Goal: Task Accomplishment & Management: Use online tool/utility

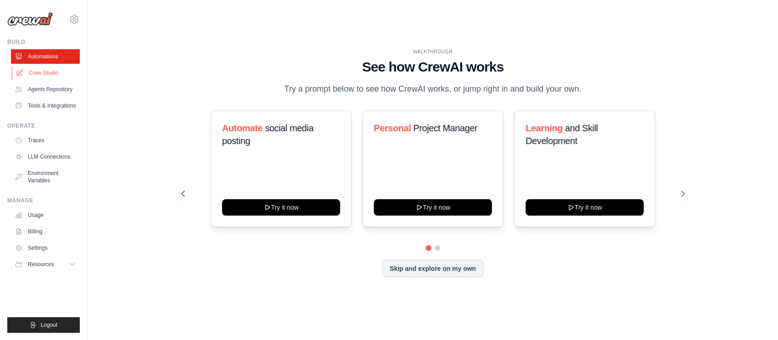
click at [36, 68] on link "Crew Studio" at bounding box center [46, 73] width 69 height 15
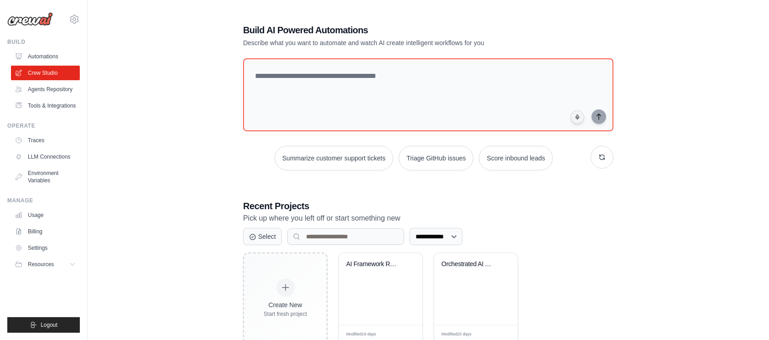
scroll to position [27, 0]
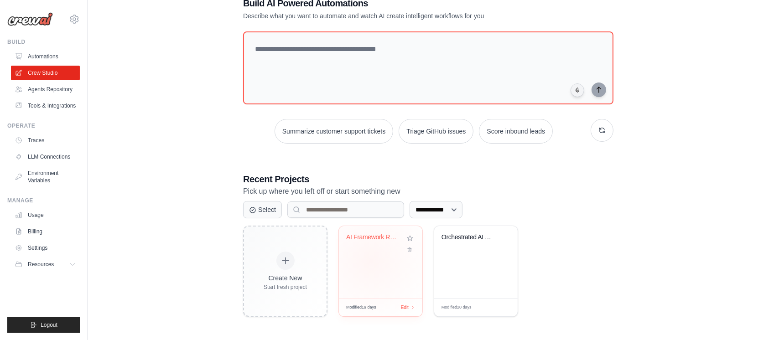
click at [371, 260] on div "AI Framework Research & Executive R..." at bounding box center [380, 262] width 83 height 72
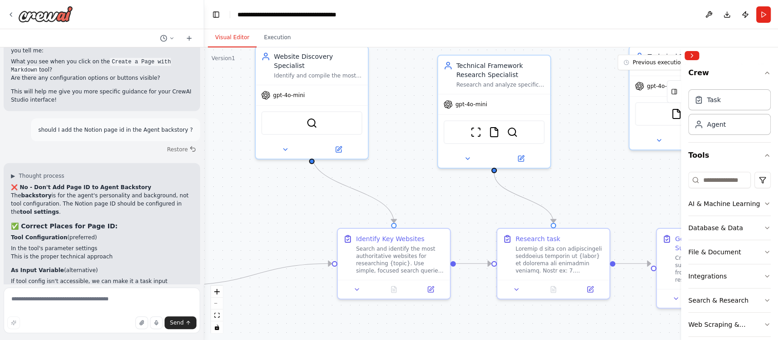
scroll to position [8482, 0]
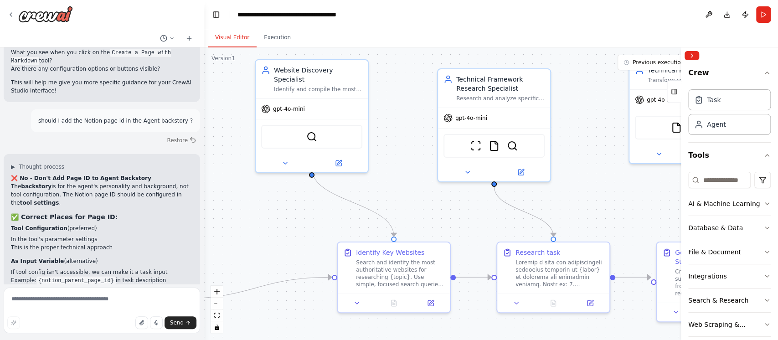
drag, startPoint x: 299, startPoint y: 139, endPoint x: 369, endPoint y: 101, distance: 79.6
click at [369, 101] on div ".deletable-edge-delete-btn { width: 20px; height: 20px; border: 0px solid #ffff…" at bounding box center [491, 193] width 574 height 293
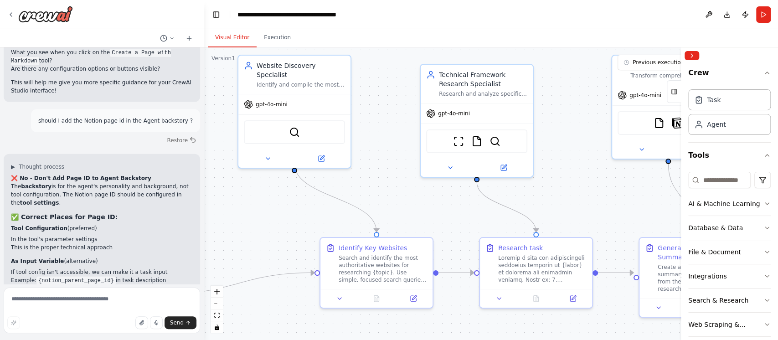
click at [2, 7] on button "Toggle Sidebar" at bounding box center [-1, 170] width 7 height 340
click at [11, 16] on icon at bounding box center [10, 14] width 7 height 7
click at [62, 13] on img at bounding box center [45, 14] width 55 height 16
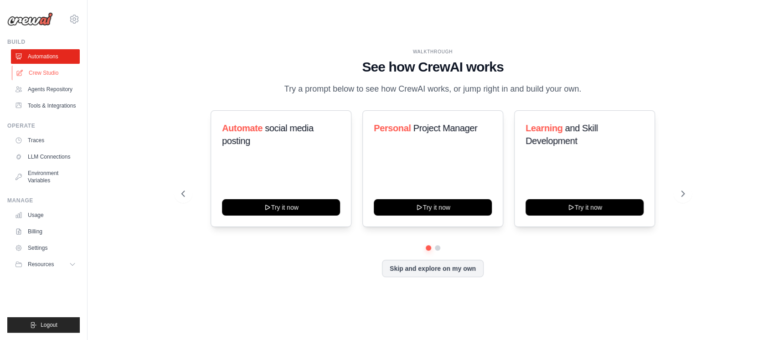
click at [62, 78] on link "Crew Studio" at bounding box center [46, 73] width 69 height 15
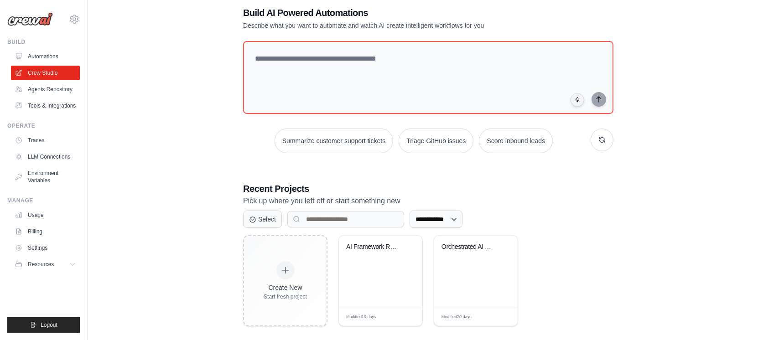
scroll to position [27, 0]
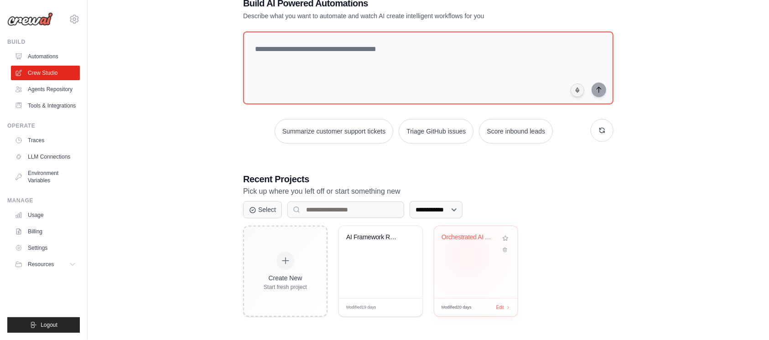
click at [467, 254] on div "Orchestrated AI Automation Developm..." at bounding box center [475, 262] width 83 height 72
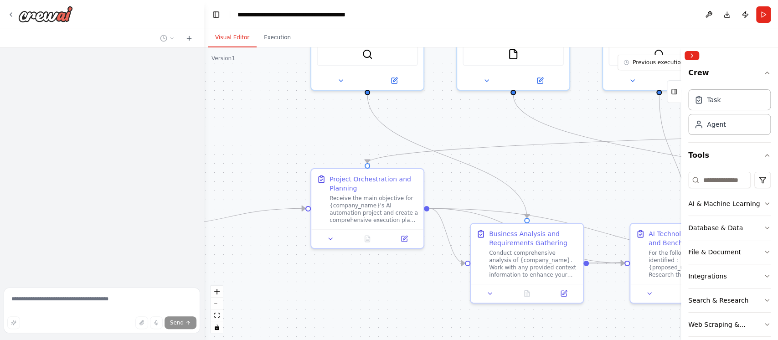
drag, startPoint x: 381, startPoint y: 225, endPoint x: 443, endPoint y: 116, distance: 125.6
click at [443, 116] on div ".deletable-edge-delete-btn { width: 20px; height: 20px; border: 0px solid #ffff…" at bounding box center [491, 193] width 574 height 293
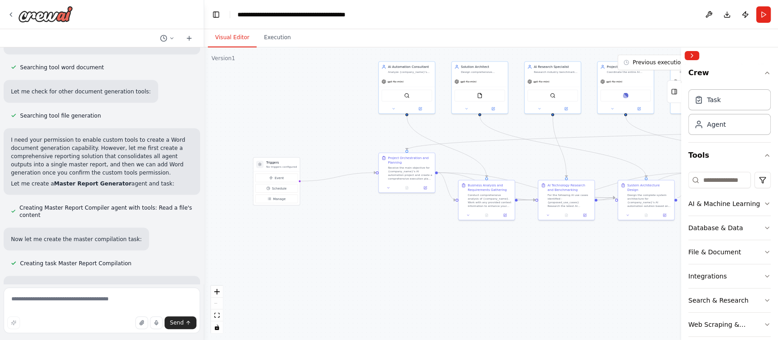
scroll to position [10614, 0]
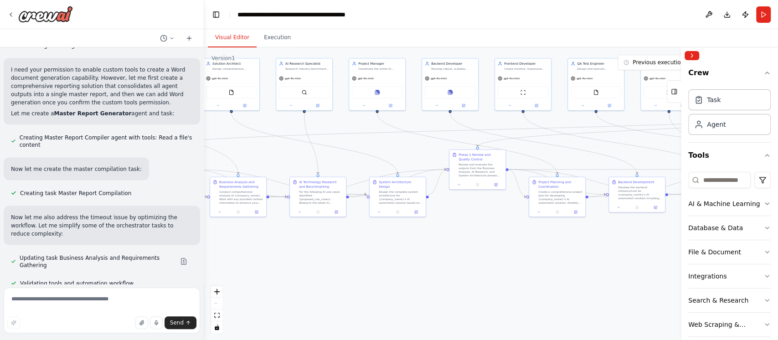
drag, startPoint x: 523, startPoint y: 166, endPoint x: 274, endPoint y: 163, distance: 248.5
click at [274, 163] on div ".deletable-edge-delete-btn { width: 20px; height: 20px; border: 0px solid #ffff…" at bounding box center [491, 193] width 574 height 293
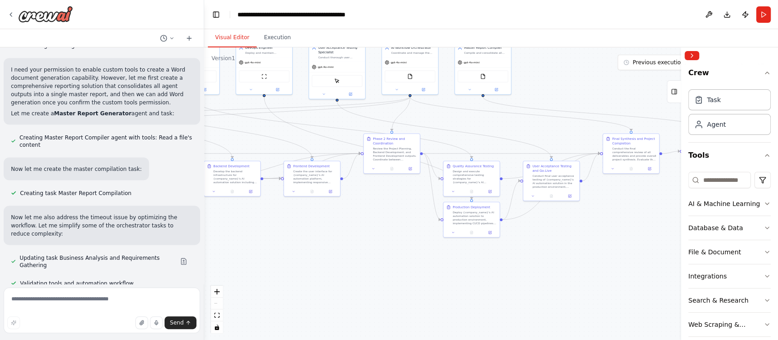
drag, startPoint x: 573, startPoint y: 279, endPoint x: 194, endPoint y: 259, distance: 379.9
click at [193, 259] on div "Hello! I'm the CrewAI assistant. What kind of automation do you want to build? …" at bounding box center [389, 170] width 778 height 340
click at [14, 11] on icon at bounding box center [10, 14] width 7 height 7
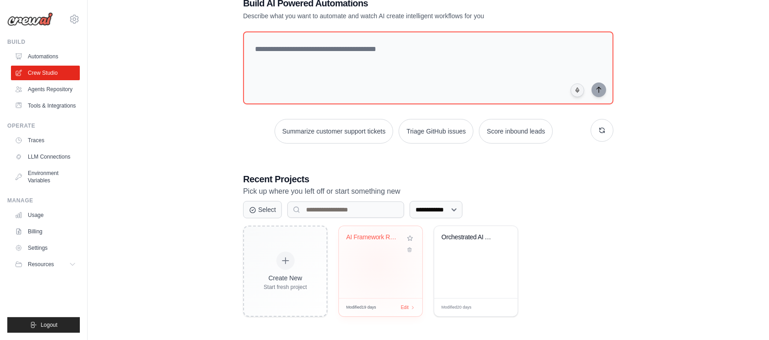
click at [378, 264] on div "AI Framework Research & Executive R..." at bounding box center [380, 262] width 83 height 72
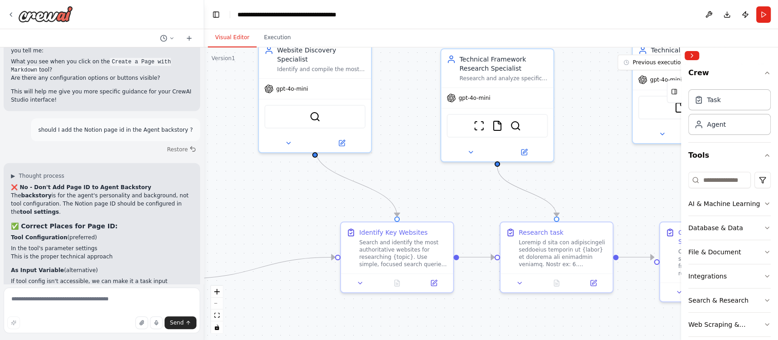
scroll to position [8482, 0]
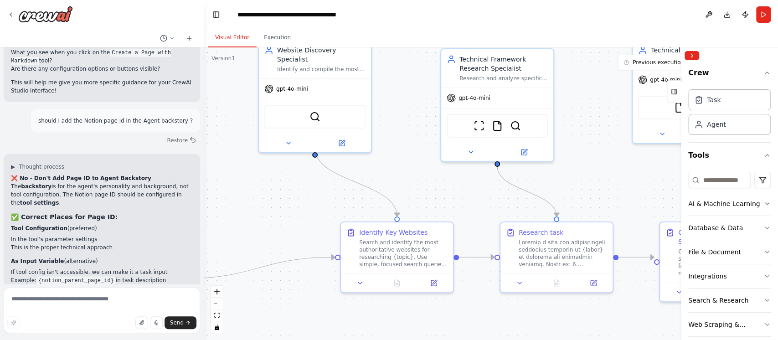
drag, startPoint x: 321, startPoint y: 203, endPoint x: 402, endPoint y: 158, distance: 93.3
click at [402, 158] on div ".deletable-edge-delete-btn { width: 20px; height: 20px; border: 0px solid #ffff…" at bounding box center [491, 193] width 574 height 293
click at [281, 39] on button "Execution" at bounding box center [277, 37] width 41 height 19
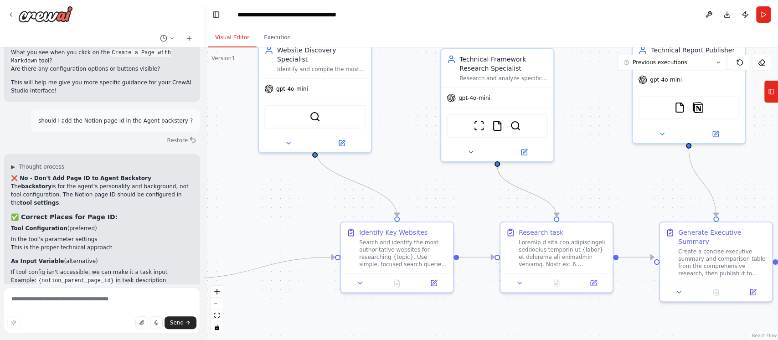
click at [237, 37] on button "Visual Editor" at bounding box center [232, 37] width 49 height 19
click at [766, 17] on button "Run" at bounding box center [763, 14] width 15 height 16
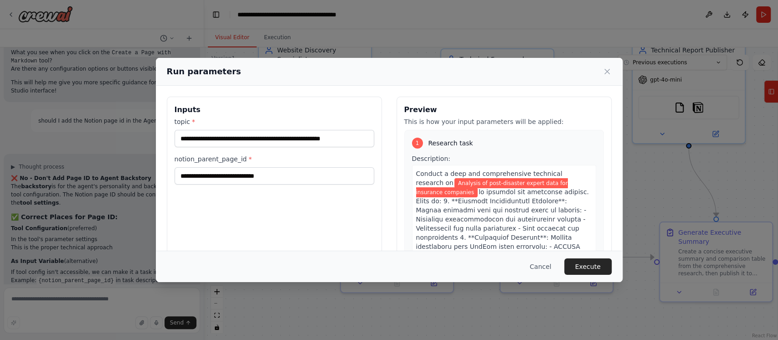
click at [307, 217] on div "**********" at bounding box center [274, 205] width 215 height 216
click at [250, 177] on input "**********" at bounding box center [275, 175] width 200 height 17
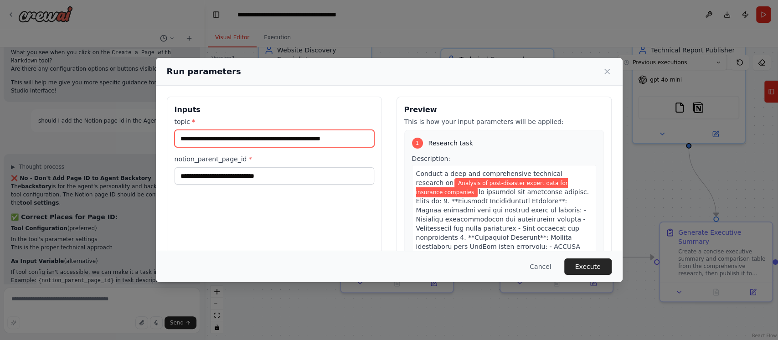
click at [329, 138] on input "**********" at bounding box center [275, 138] width 200 height 17
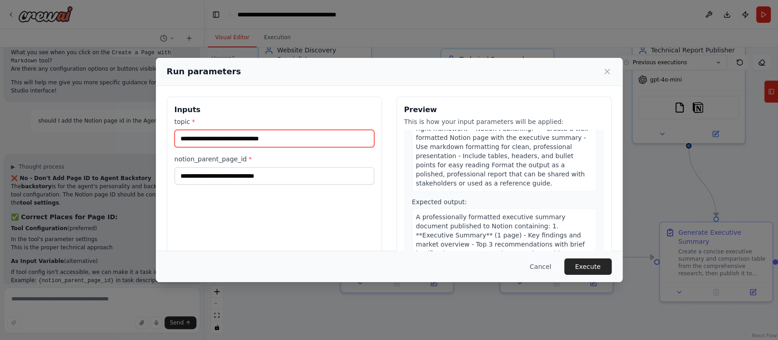
scroll to position [996, 0]
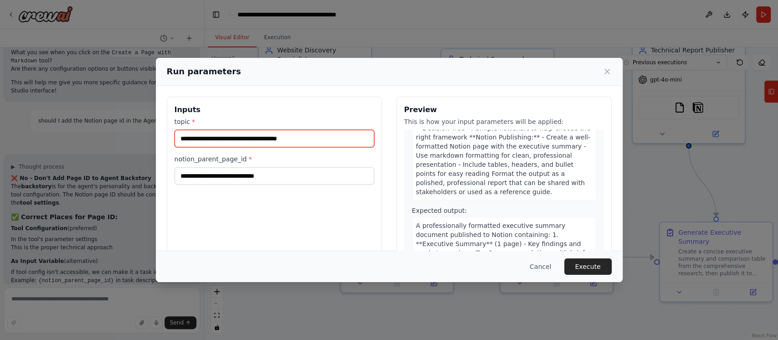
click at [263, 138] on input "**********" at bounding box center [275, 138] width 200 height 17
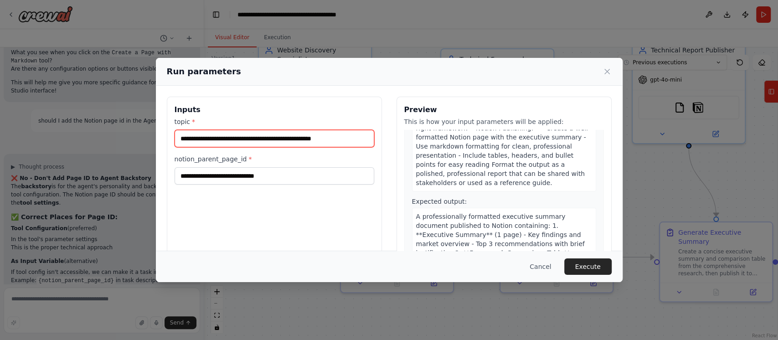
scroll to position [1023, 0]
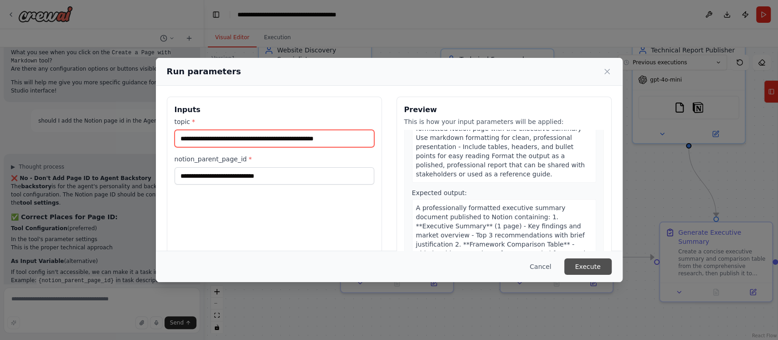
type input "**********"
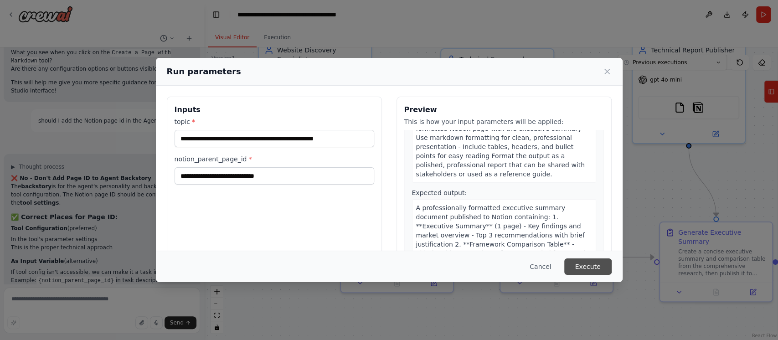
click at [591, 273] on button "Execute" at bounding box center [587, 267] width 47 height 16
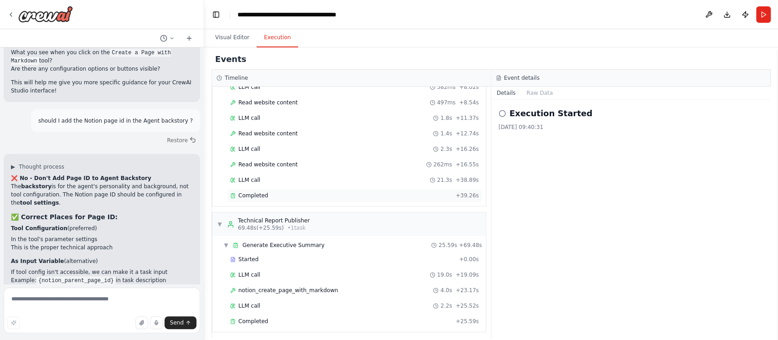
scroll to position [379, 0]
click at [288, 192] on div "Completed" at bounding box center [341, 195] width 222 height 7
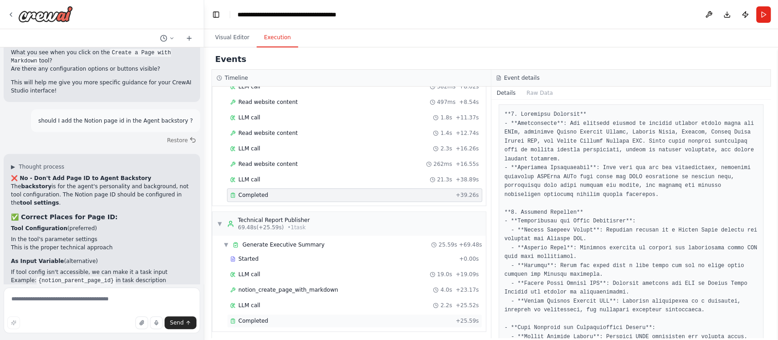
click at [285, 319] on div "Completed" at bounding box center [341, 320] width 222 height 7
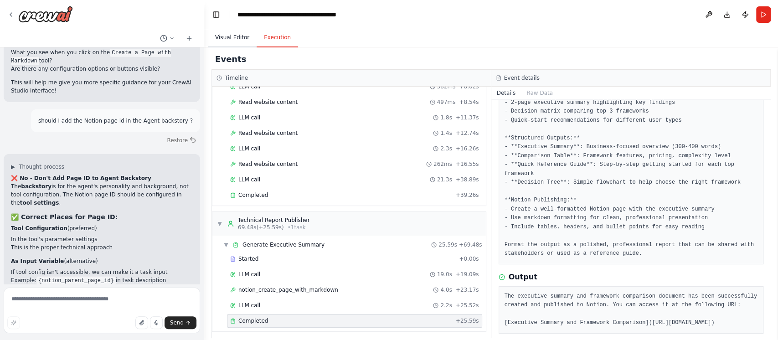
click at [233, 34] on button "Visual Editor" at bounding box center [232, 37] width 49 height 19
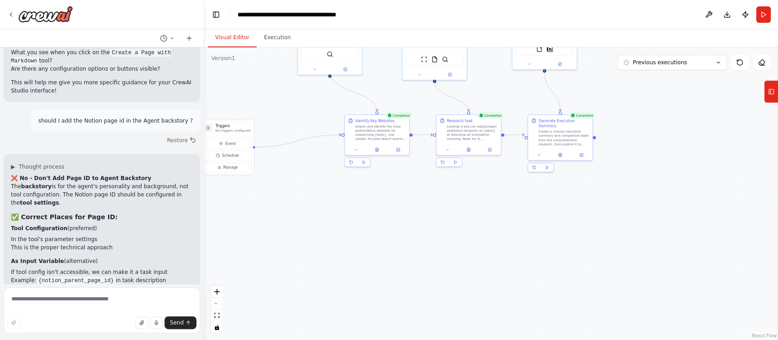
drag, startPoint x: 282, startPoint y: 212, endPoint x: 299, endPoint y: 108, distance: 105.8
click at [299, 108] on div ".deletable-edge-delete-btn { width: 20px; height: 20px; border: 0px solid #ffff…" at bounding box center [491, 193] width 574 height 293
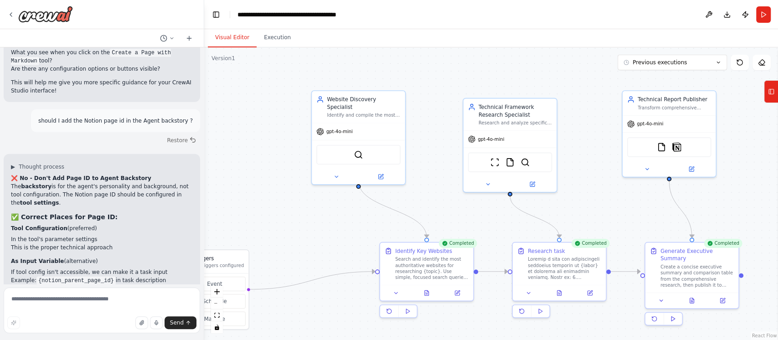
drag, startPoint x: 299, startPoint y: 108, endPoint x: 313, endPoint y: 232, distance: 125.3
click at [313, 232] on div ".deletable-edge-delete-btn { width: 20px; height: 20px; border: 0px solid #ffff…" at bounding box center [491, 193] width 574 height 293
click at [340, 127] on span "gpt-4o-mini" at bounding box center [339, 130] width 26 height 6
click at [325, 127] on div "gpt-4o-mini" at bounding box center [358, 130] width 93 height 17
click at [387, 171] on button at bounding box center [380, 175] width 43 height 9
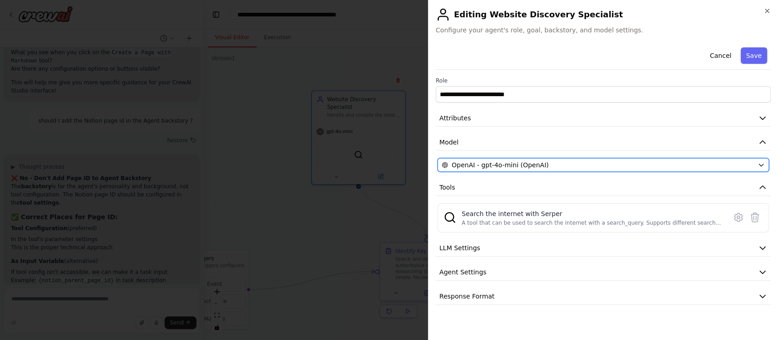
click at [763, 167] on icon "button" at bounding box center [761, 164] width 7 height 7
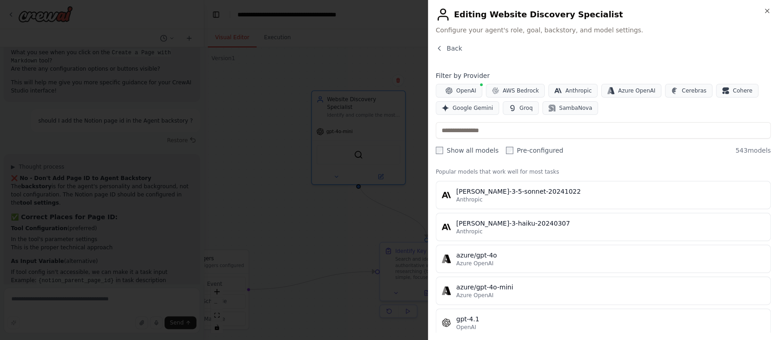
scroll to position [0, 0]
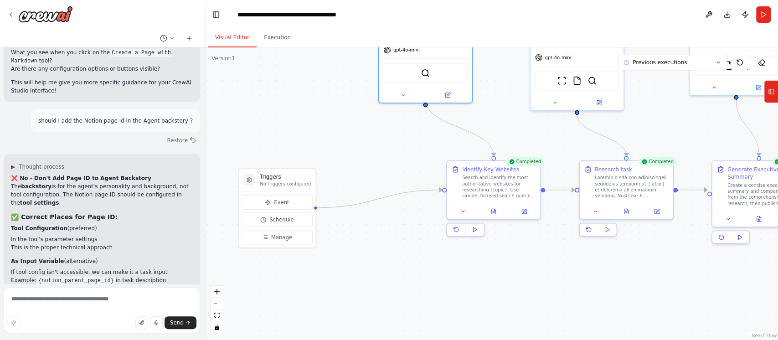
drag, startPoint x: 340, startPoint y: 213, endPoint x: 407, endPoint y: 132, distance: 105.6
click at [407, 132] on div ".deletable-edge-delete-btn { width: 20px; height: 20px; border: 0px solid #ffff…" at bounding box center [491, 193] width 574 height 293
click at [292, 179] on h3 "Triggers" at bounding box center [285, 177] width 51 height 8
click at [273, 245] on div "Event Schedule Manage" at bounding box center [277, 220] width 77 height 56
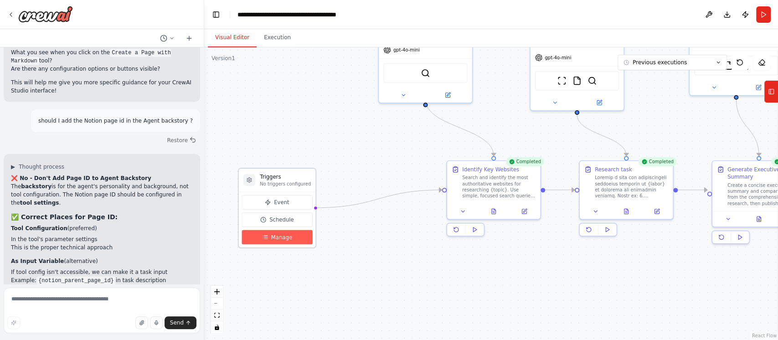
click at [274, 239] on span "Manage" at bounding box center [281, 237] width 21 height 8
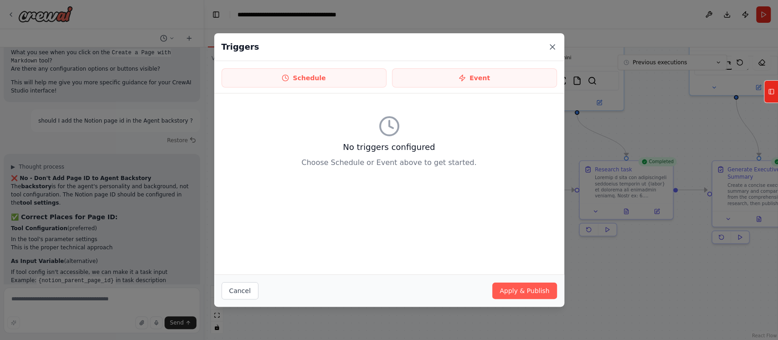
click at [550, 46] on icon at bounding box center [552, 46] width 9 height 9
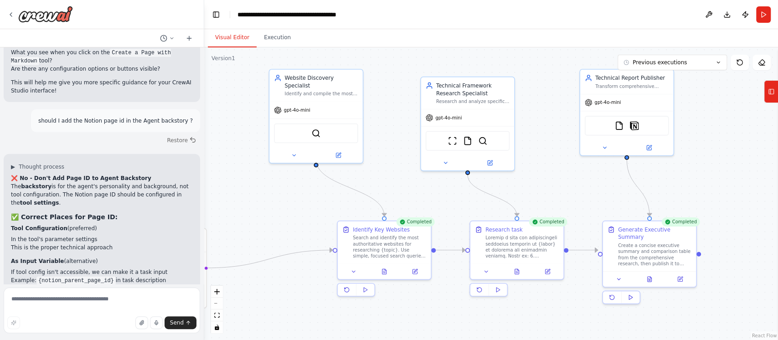
drag, startPoint x: 522, startPoint y: 268, endPoint x: 422, endPoint y: 316, distance: 110.9
click at [422, 316] on div ".deletable-edge-delete-btn { width: 20px; height: 20px; border: 0px solid #ffff…" at bounding box center [491, 193] width 574 height 293
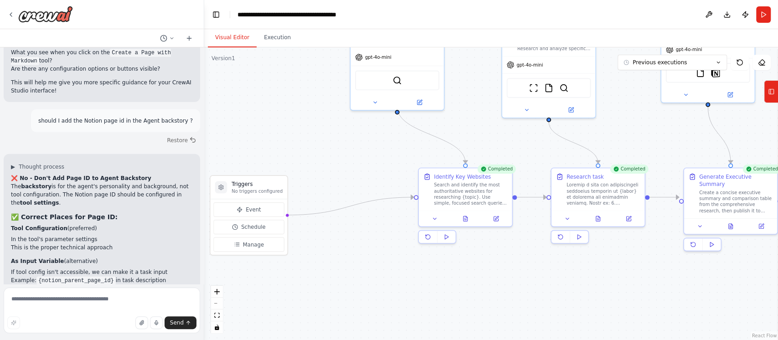
drag, startPoint x: 285, startPoint y: 219, endPoint x: 355, endPoint y: 156, distance: 94.3
click at [355, 156] on div ".deletable-edge-delete-btn { width: 20px; height: 20px; border: 0px solid #ffff…" at bounding box center [491, 193] width 574 height 293
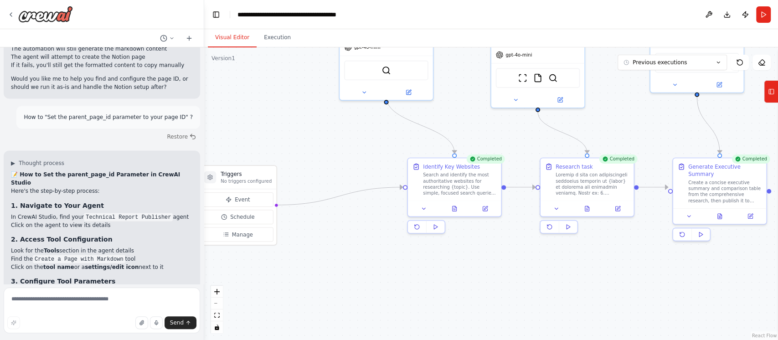
scroll to position [7826, 0]
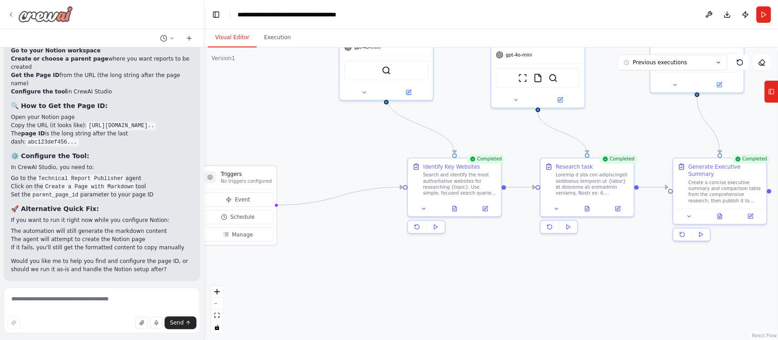
click at [14, 14] on icon at bounding box center [10, 14] width 7 height 7
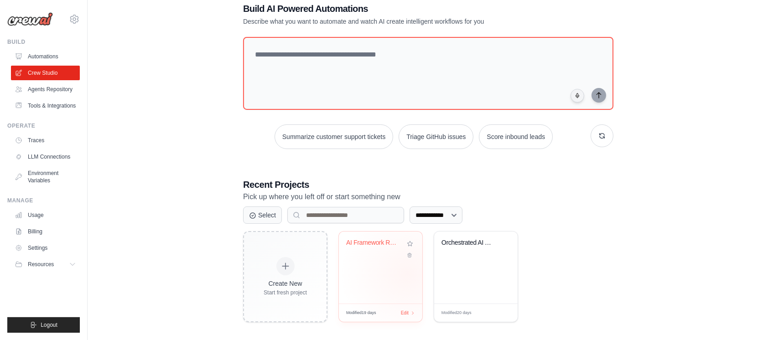
scroll to position [27, 0]
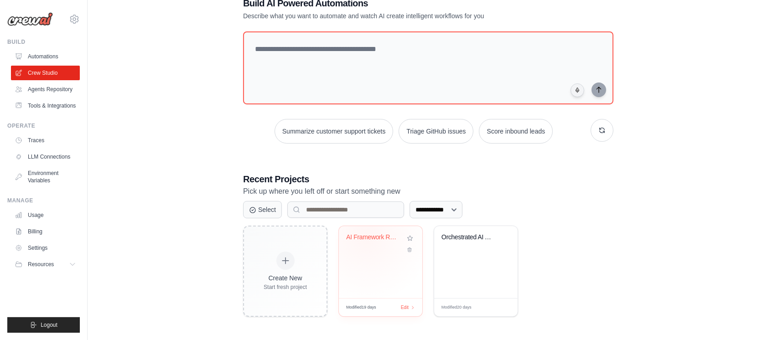
click at [366, 234] on div "AI Framework Research & Executive R..." at bounding box center [373, 237] width 55 height 8
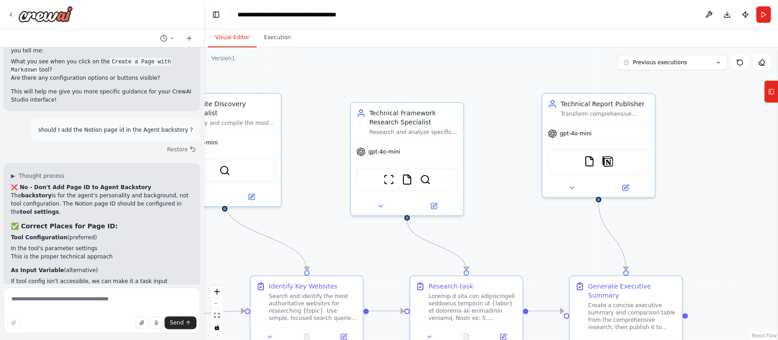
scroll to position [8482, 0]
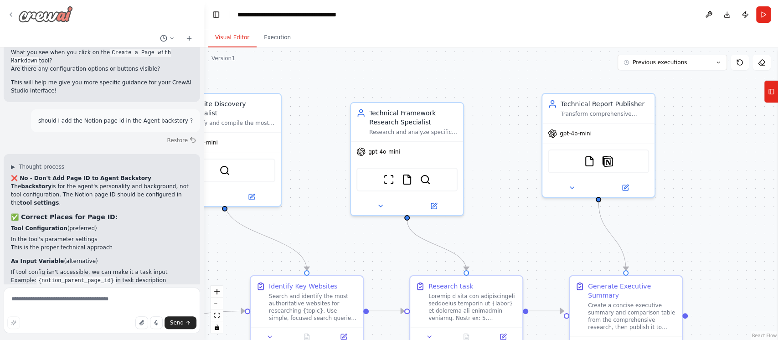
click at [12, 10] on div at bounding box center [40, 14] width 66 height 16
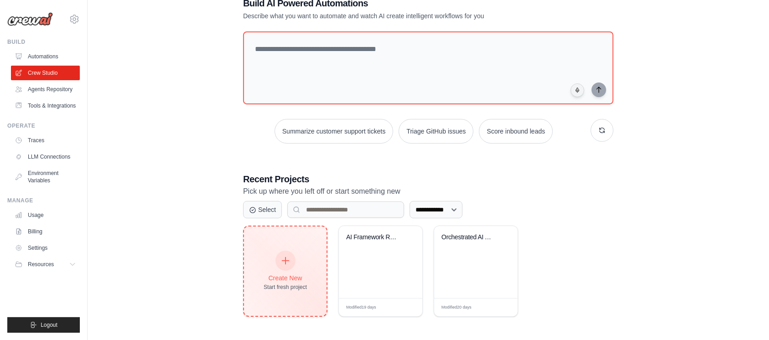
click at [276, 259] on div at bounding box center [285, 261] width 20 height 20
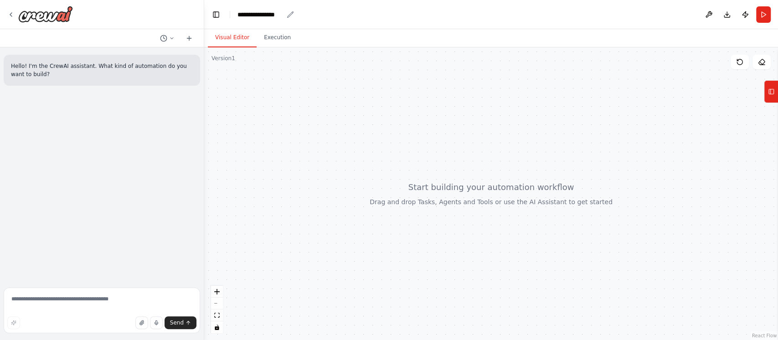
click at [259, 12] on div "**********" at bounding box center [261, 14] width 46 height 9
click at [259, 12] on div "**********" at bounding box center [283, 14] width 91 height 9
click at [342, 119] on div at bounding box center [491, 193] width 574 height 293
click at [93, 297] on textarea at bounding box center [102, 311] width 197 height 46
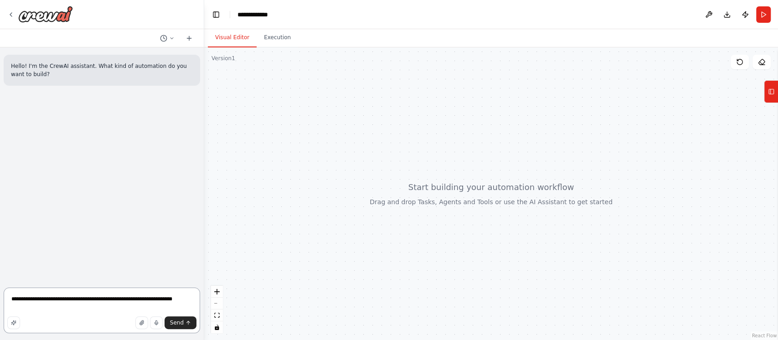
click at [101, 302] on textarea "**********" at bounding box center [102, 311] width 197 height 46
type textarea "**********"
click at [298, 212] on div at bounding box center [491, 193] width 574 height 293
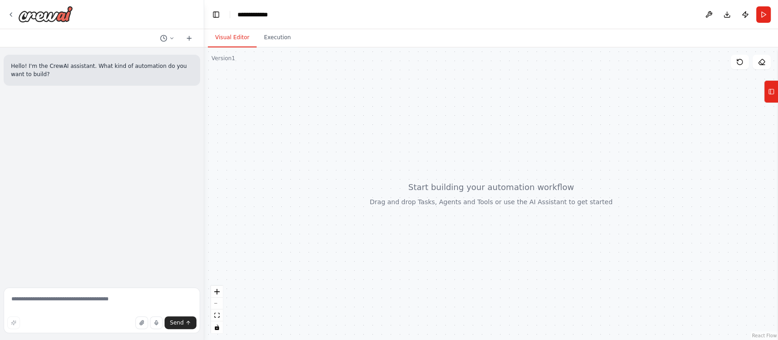
drag, startPoint x: 463, startPoint y: 166, endPoint x: 398, endPoint y: 149, distance: 67.9
click at [398, 149] on div at bounding box center [491, 193] width 574 height 293
click at [142, 322] on icon "button" at bounding box center [141, 322] width 5 height 5
click at [777, 98] on button "Tools" at bounding box center [771, 91] width 14 height 23
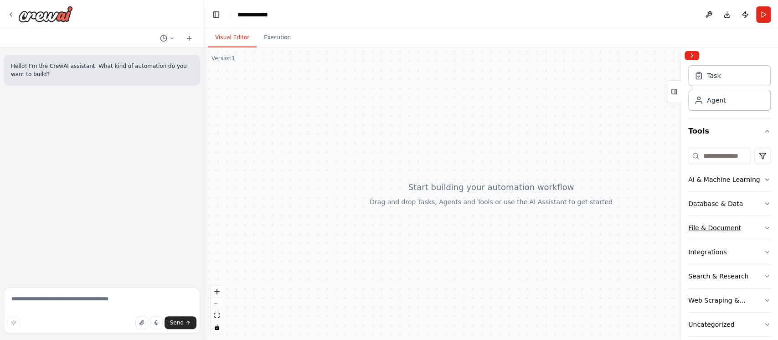
scroll to position [35, 0]
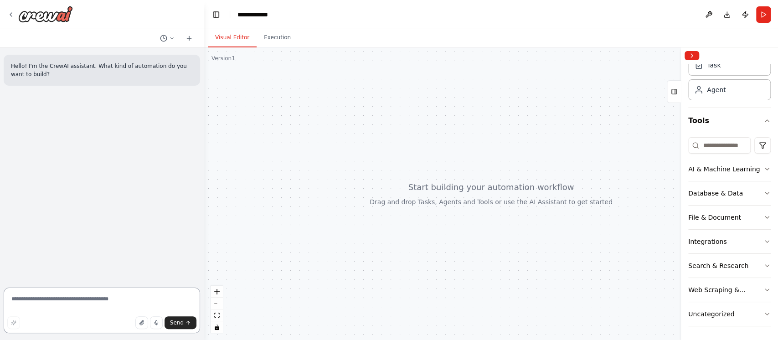
click at [67, 303] on textarea at bounding box center [102, 311] width 197 height 46
paste textarea "**********"
type textarea "**********"
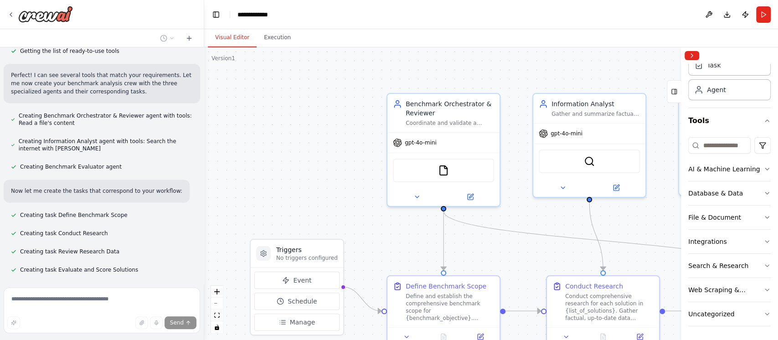
scroll to position [834, 0]
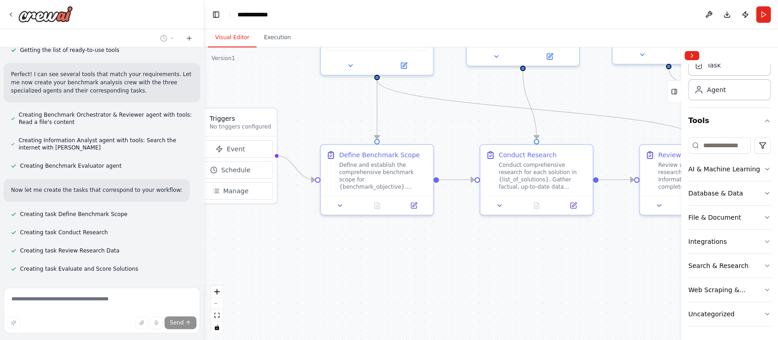
drag, startPoint x: 350, startPoint y: 197, endPoint x: 278, endPoint y: 64, distance: 152.0
click at [278, 64] on div ".deletable-edge-delete-btn { width: 20px; height: 20px; border: 0px solid #ffff…" at bounding box center [491, 193] width 574 height 293
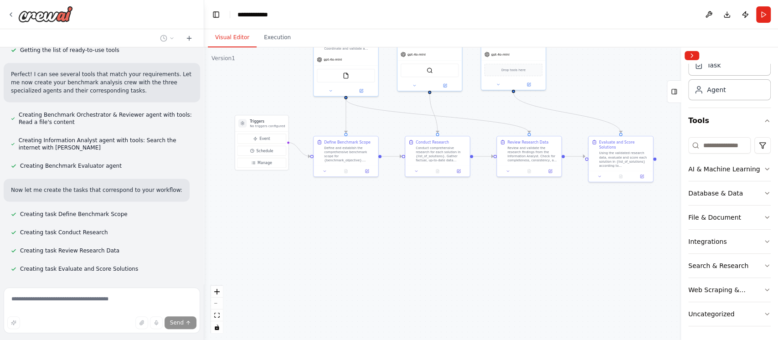
scroll to position [853, 0]
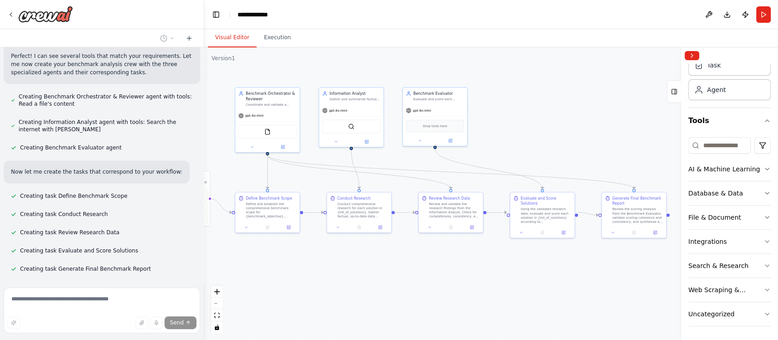
drag, startPoint x: 383, startPoint y: 225, endPoint x: 304, endPoint y: 281, distance: 96.4
click at [304, 281] on div ".deletable-edge-delete-btn { width: 20px; height: 20px; border: 0px solid #ffff…" at bounding box center [491, 193] width 574 height 293
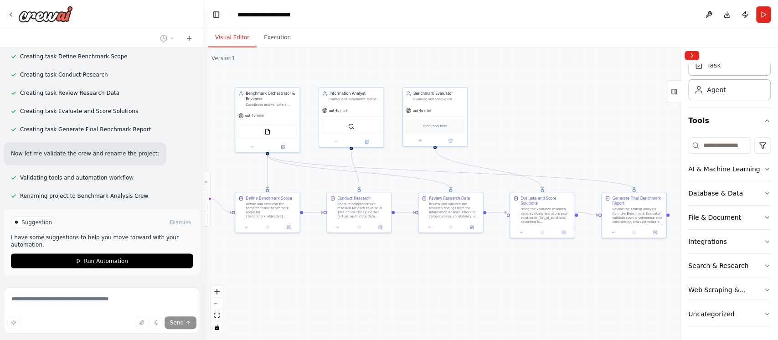
scroll to position [993, 0]
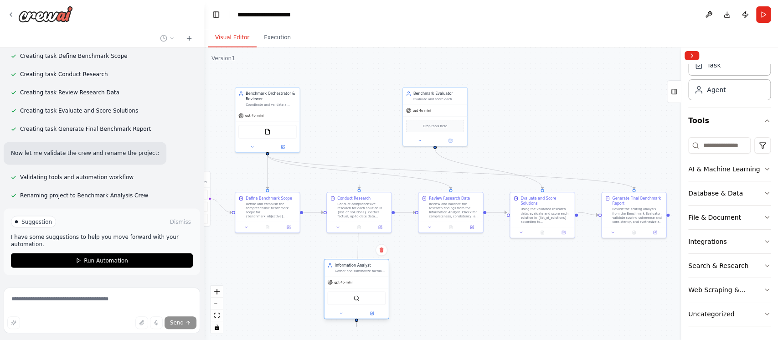
drag, startPoint x: 373, startPoint y: 100, endPoint x: 379, endPoint y: 272, distance: 171.6
click at [379, 272] on div "Information Analyst Gather and summarize factual, up-to-date data for each solu…" at bounding box center [357, 289] width 66 height 60
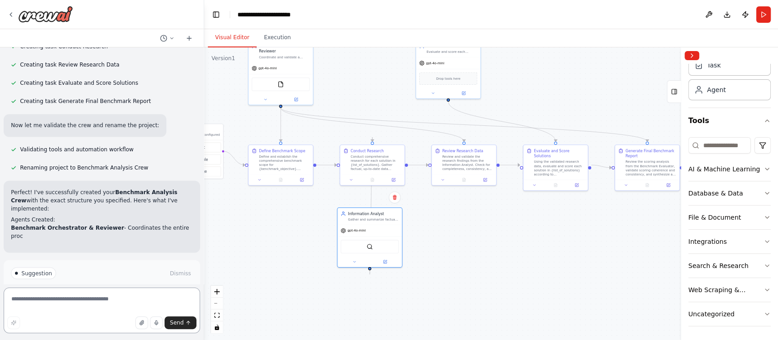
drag, startPoint x: 454, startPoint y: 285, endPoint x: 467, endPoint y: 240, distance: 47.0
click at [467, 240] on div ".deletable-edge-delete-btn { width: 20px; height: 20px; border: 0px solid #ffff…" at bounding box center [491, 193] width 574 height 293
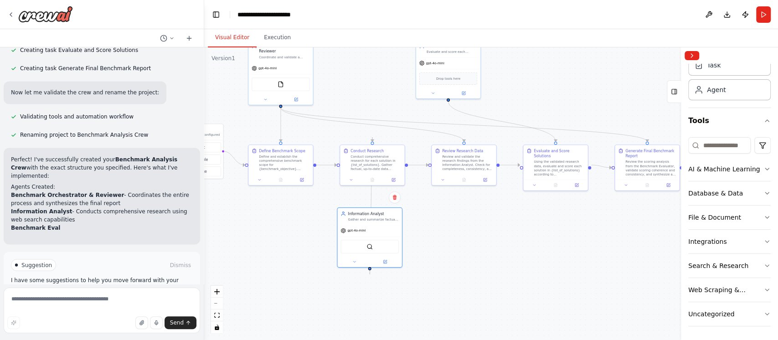
click at [467, 240] on div ".deletable-edge-delete-btn { width: 20px; height: 20px; border: 0px solid #ffff…" at bounding box center [491, 193] width 574 height 293
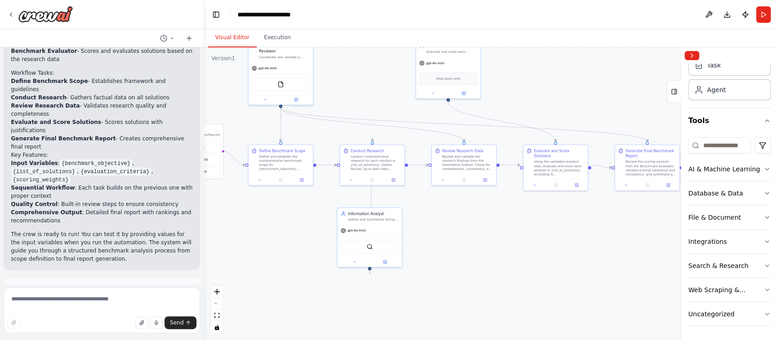
scroll to position [1232, 0]
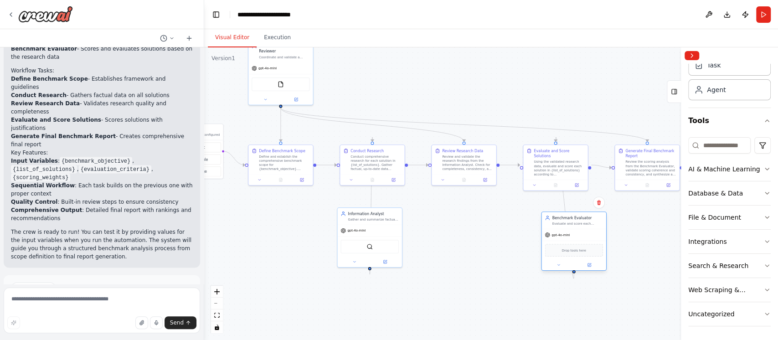
drag, startPoint x: 464, startPoint y: 67, endPoint x: 587, endPoint y: 233, distance: 206.6
click at [588, 235] on div "gpt-4o-mini Drop tools here" at bounding box center [574, 249] width 64 height 41
drag, startPoint x: 303, startPoint y: 67, endPoint x: 470, endPoint y: 67, distance: 166.4
click at [470, 67] on div "gpt-4o-mini" at bounding box center [448, 67] width 64 height 11
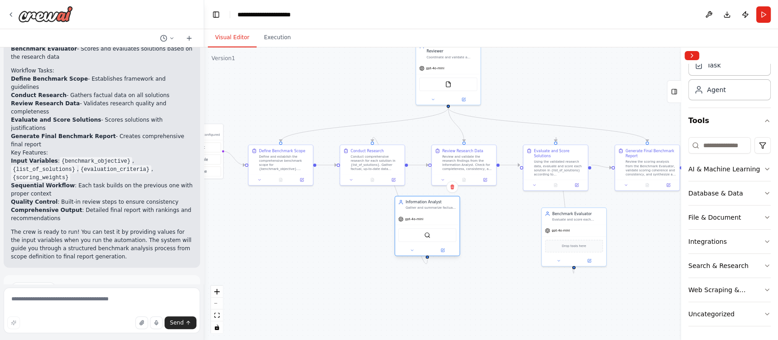
drag, startPoint x: 390, startPoint y: 238, endPoint x: 446, endPoint y: 228, distance: 57.3
click at [446, 228] on div "SerperDevTool" at bounding box center [427, 235] width 64 height 20
drag, startPoint x: 584, startPoint y: 231, endPoint x: 607, endPoint y: 224, distance: 24.6
click at [607, 224] on div "gpt-4o-mini" at bounding box center [595, 224] width 64 height 11
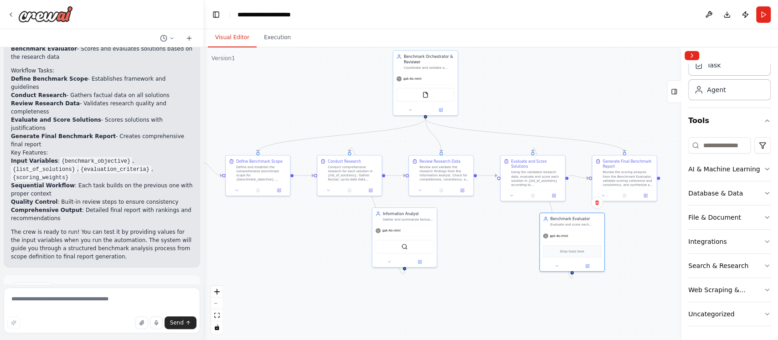
drag, startPoint x: 322, startPoint y: 239, endPoint x: 305, endPoint y: 230, distance: 19.8
click at [300, 248] on div ".deletable-edge-delete-btn { width: 20px; height: 20px; border: 0px solid #ffff…" at bounding box center [491, 193] width 574 height 293
click at [143, 320] on button "Run Automation" at bounding box center [102, 327] width 182 height 15
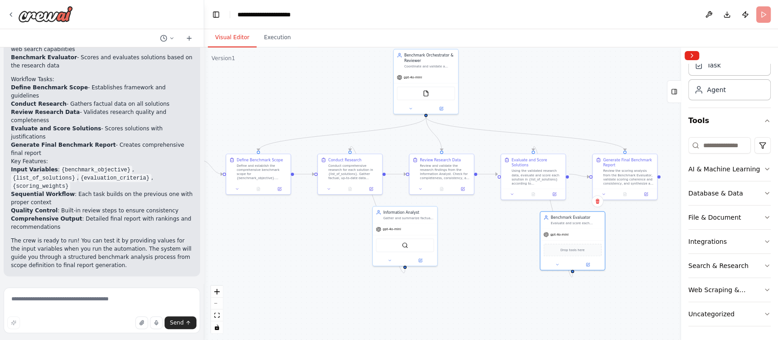
scroll to position [1158, 0]
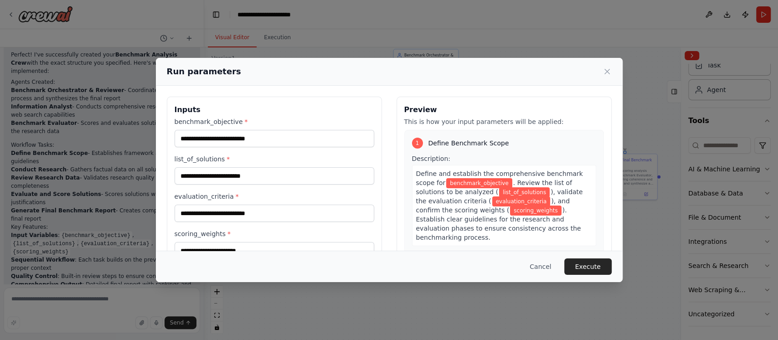
click at [306, 102] on div "Inputs benchmark_objective * list_of_solutions * evaluation_criteria * scoring_…" at bounding box center [274, 205] width 215 height 216
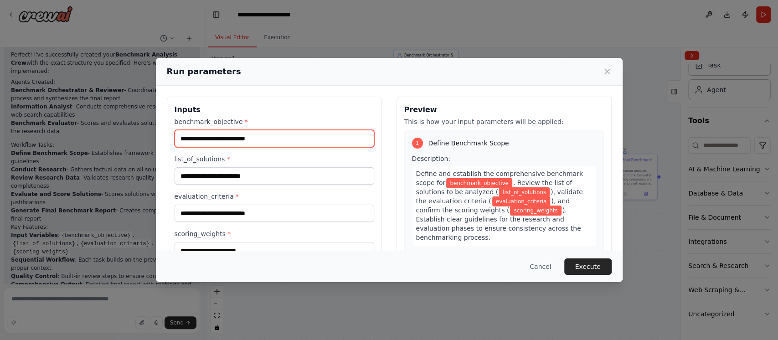
click at [257, 139] on input "benchmark_objective *" at bounding box center [275, 138] width 200 height 17
click at [259, 137] on input "benchmark_objective *" at bounding box center [275, 138] width 200 height 17
paste input "**********"
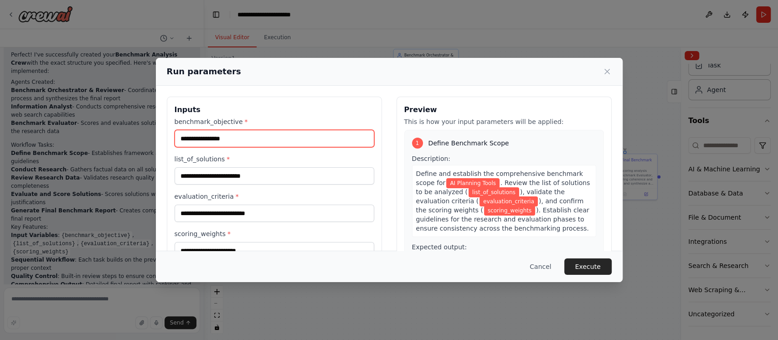
type input "**********"
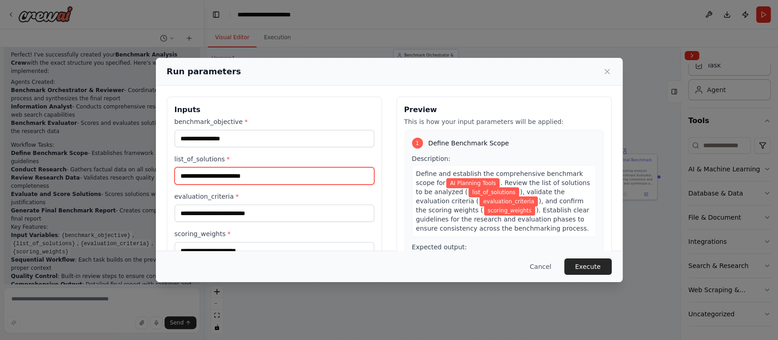
click at [257, 174] on input "list_of_solutions *" at bounding box center [275, 175] width 200 height 17
type input "**********"
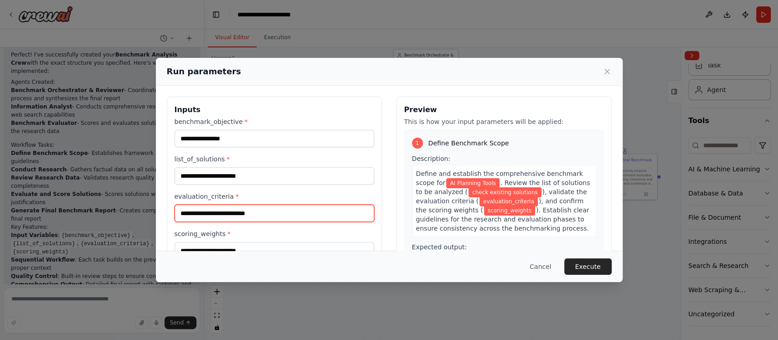
click at [255, 210] on input "evaluation_criteria *" at bounding box center [275, 213] width 200 height 17
type input "*"
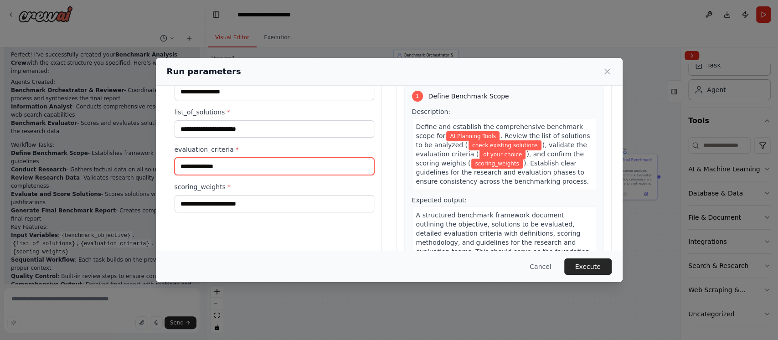
scroll to position [61, 0]
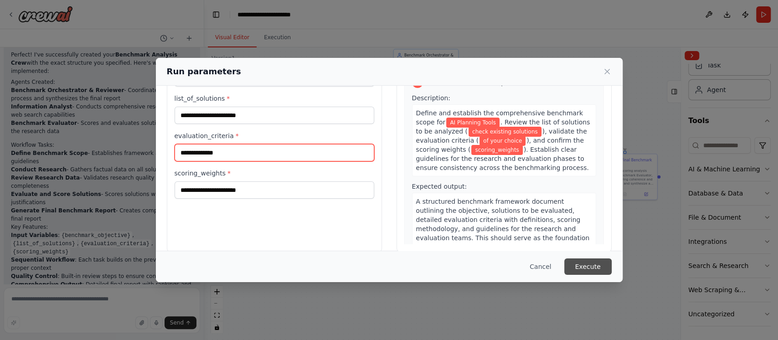
type input "**********"
click at [583, 269] on button "Execute" at bounding box center [587, 267] width 47 height 16
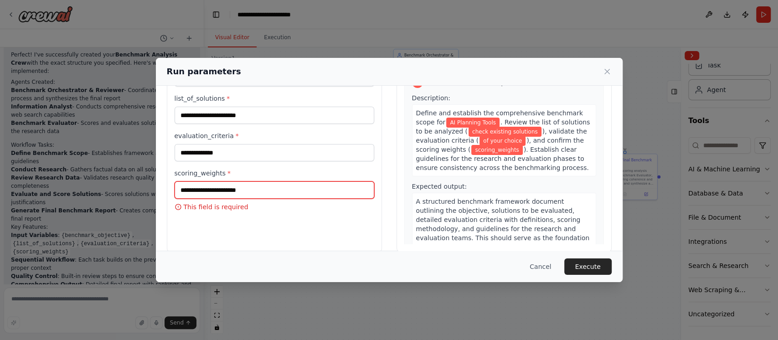
click at [182, 189] on input "scoring_weights *" at bounding box center [275, 189] width 200 height 17
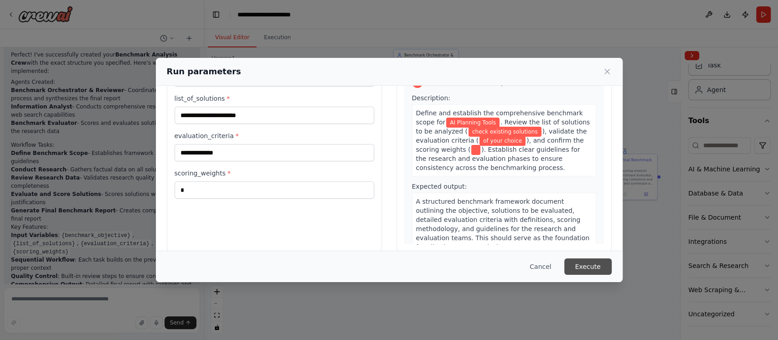
click at [596, 261] on div "Cancel Execute" at bounding box center [389, 266] width 467 height 31
click at [598, 270] on button "Execute" at bounding box center [587, 267] width 47 height 16
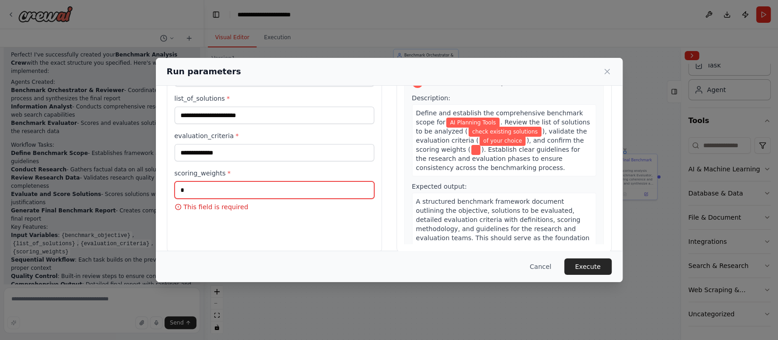
click at [227, 190] on input "scoring_weights *" at bounding box center [275, 189] width 200 height 17
type input "**********"
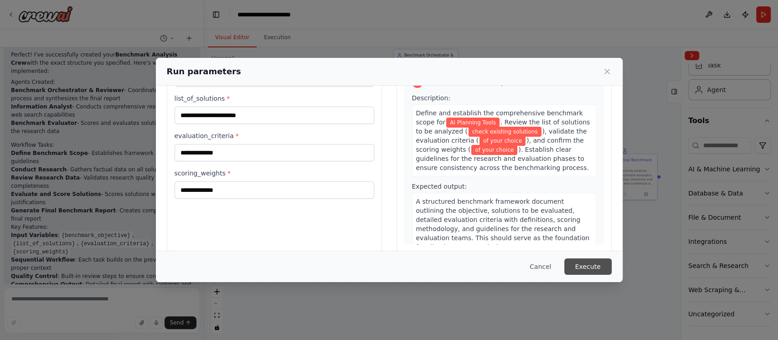
click at [603, 263] on button "Execute" at bounding box center [587, 267] width 47 height 16
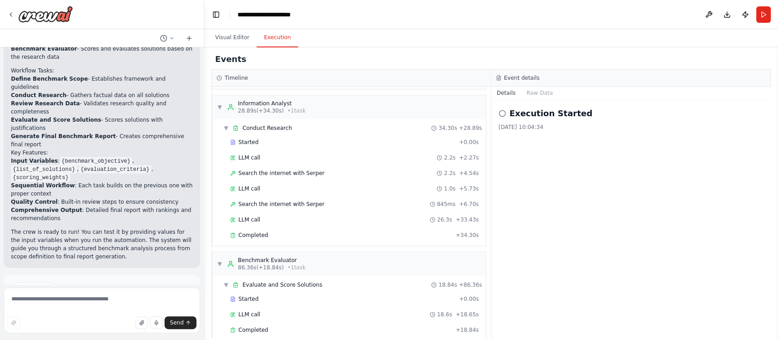
scroll to position [378, 0]
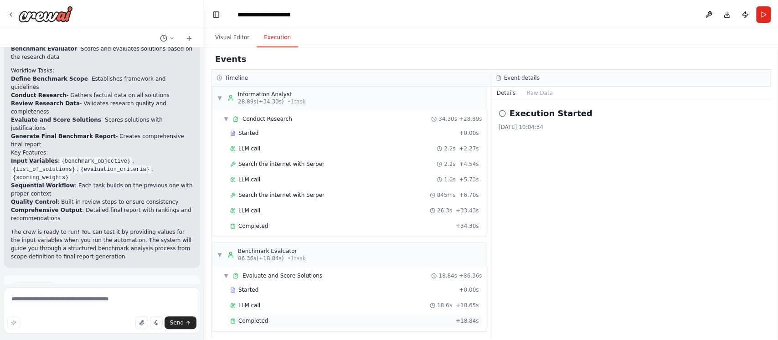
click at [351, 320] on div "Completed" at bounding box center [341, 320] width 222 height 7
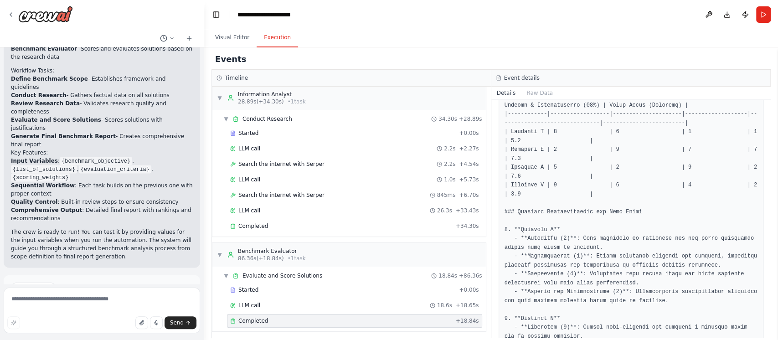
scroll to position [0, 0]
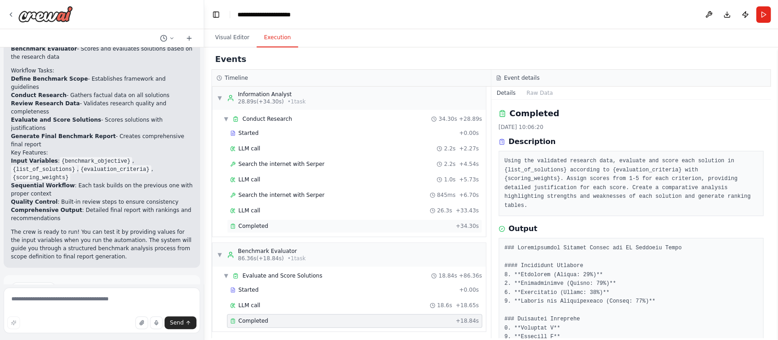
click at [316, 227] on div "Completed + 34.30s" at bounding box center [354, 226] width 255 height 14
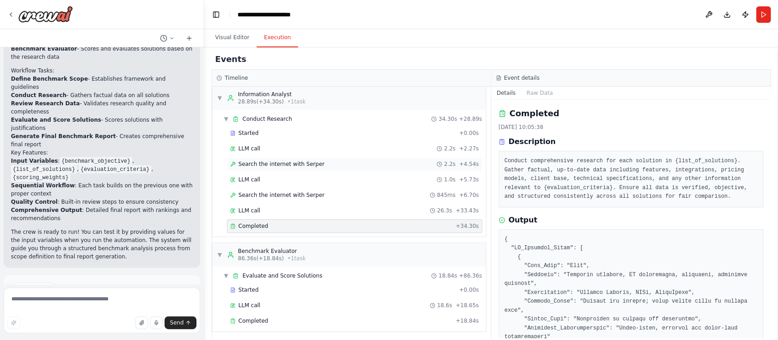
click at [277, 160] on span "Search the internet with Serper" at bounding box center [281, 163] width 86 height 7
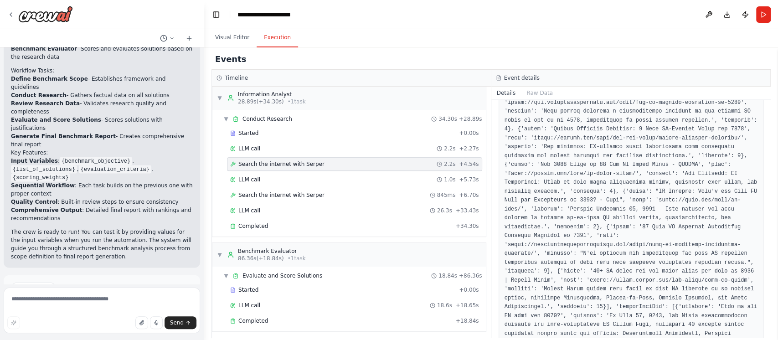
scroll to position [547, 0]
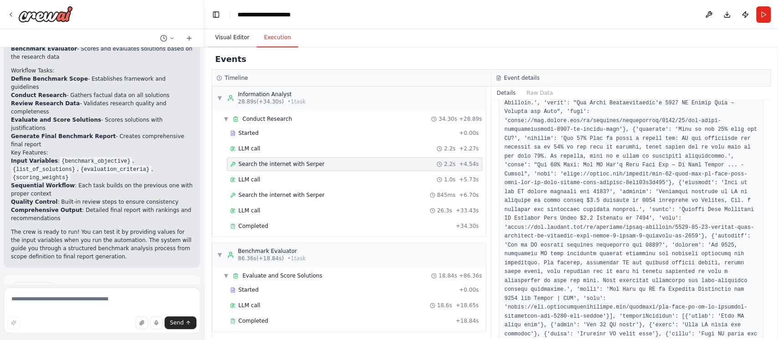
click at [233, 40] on button "Visual Editor" at bounding box center [232, 37] width 49 height 19
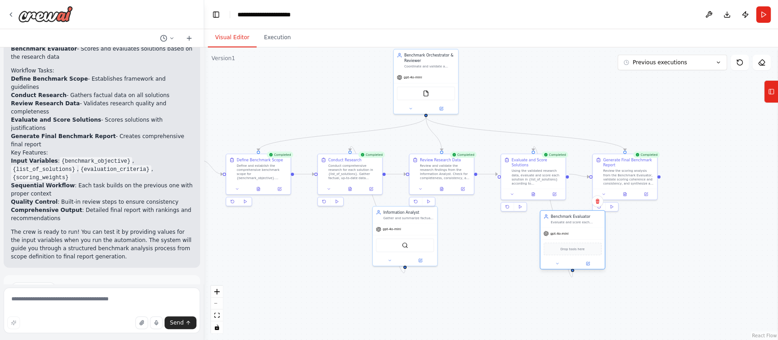
drag, startPoint x: 595, startPoint y: 228, endPoint x: 582, endPoint y: 248, distance: 23.5
click at [582, 239] on div "gpt-4o-mini" at bounding box center [572, 233] width 64 height 11
click at [628, 195] on button at bounding box center [625, 193] width 22 height 6
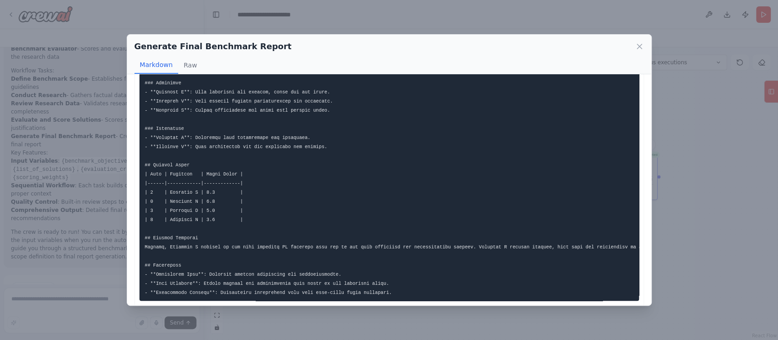
scroll to position [502, 0]
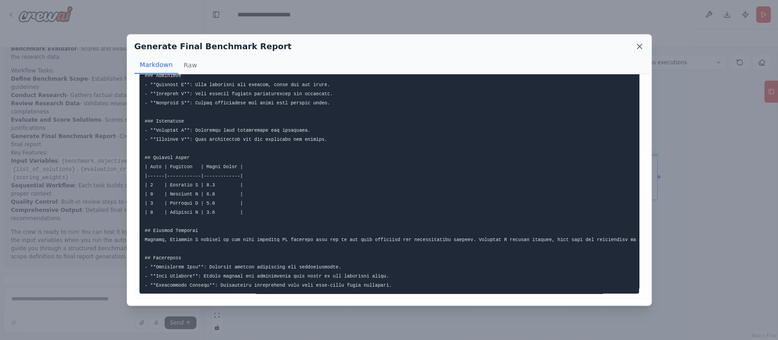
click at [642, 44] on icon at bounding box center [639, 46] width 9 height 9
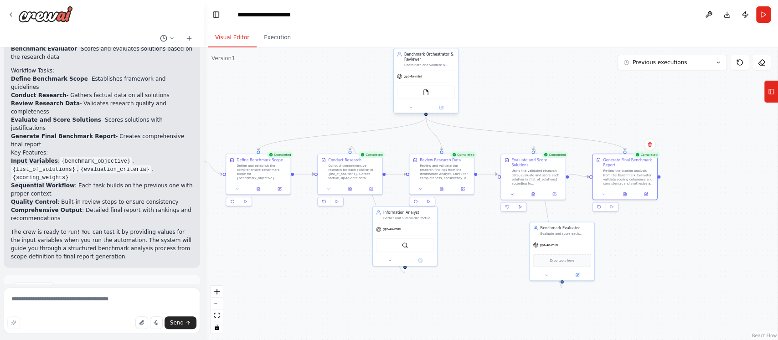
click at [448, 73] on div "gpt-4o-mini" at bounding box center [426, 76] width 64 height 11
click at [443, 110] on button at bounding box center [442, 107] width 30 height 6
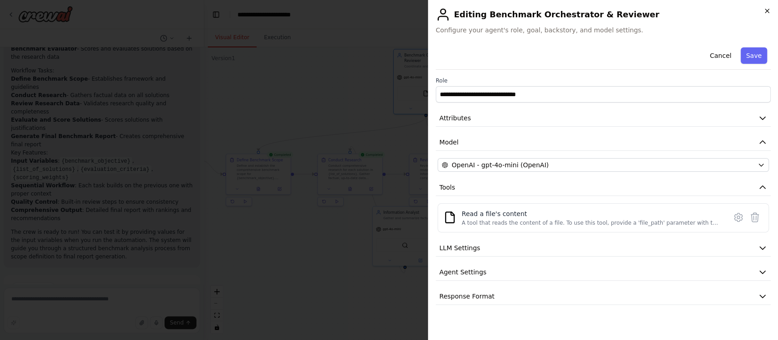
click at [768, 11] on icon "button" at bounding box center [767, 10] width 7 height 7
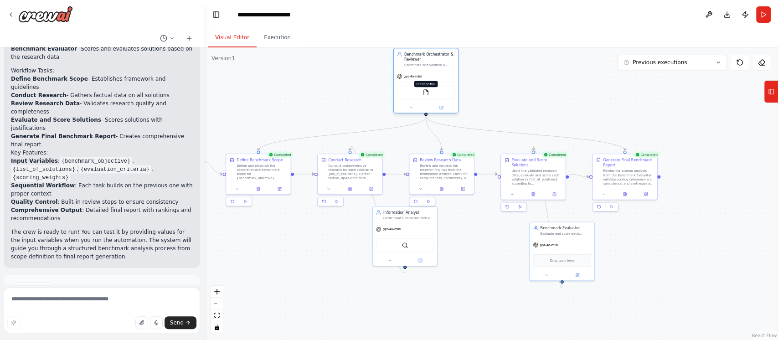
click at [428, 94] on img at bounding box center [426, 92] width 6 height 6
click at [416, 57] on div "Benchmark Orchestrator & Reviewer" at bounding box center [429, 57] width 51 height 10
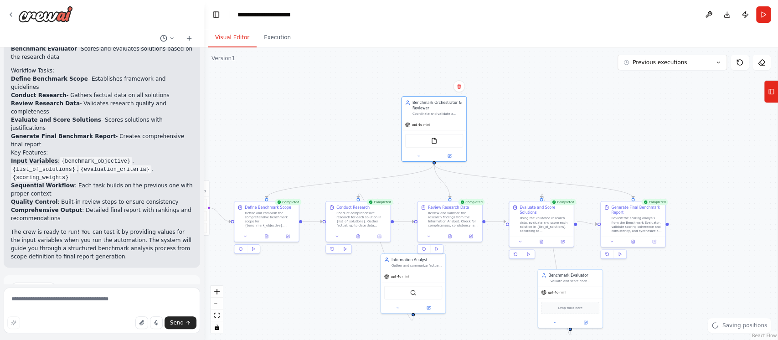
drag, startPoint x: 337, startPoint y: 94, endPoint x: 345, endPoint y: 141, distance: 48.1
click at [345, 141] on div ".deletable-edge-delete-btn { width: 20px; height: 20px; border: 0px solid #ffff…" at bounding box center [491, 193] width 574 height 293
drag, startPoint x: 435, startPoint y: 118, endPoint x: 432, endPoint y: 107, distance: 11.8
click at [432, 107] on div "Benchmark Orchestrator & Reviewer Coordinate and validate a multi-agent benchma…" at bounding box center [429, 118] width 66 height 66
click at [445, 144] on icon at bounding box center [444, 144] width 4 height 4
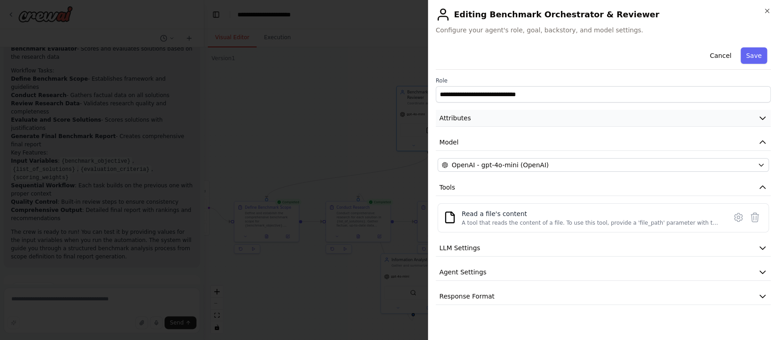
click at [539, 117] on button "Attributes" at bounding box center [603, 118] width 335 height 17
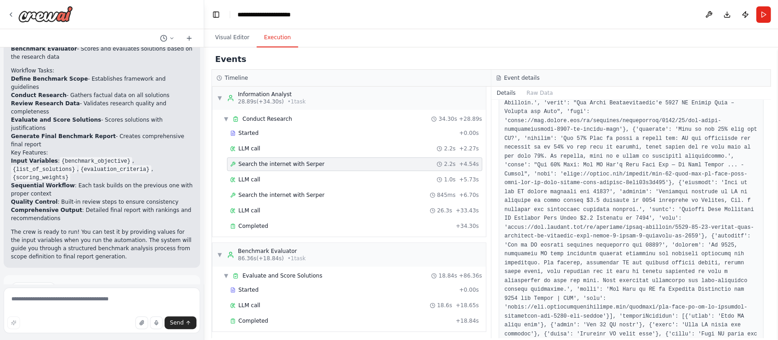
click at [268, 41] on button "Execution" at bounding box center [277, 37] width 41 height 19
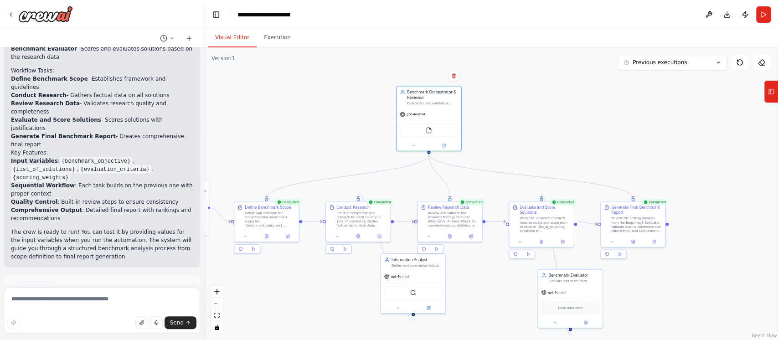
click at [228, 34] on button "Visual Editor" at bounding box center [232, 37] width 49 height 19
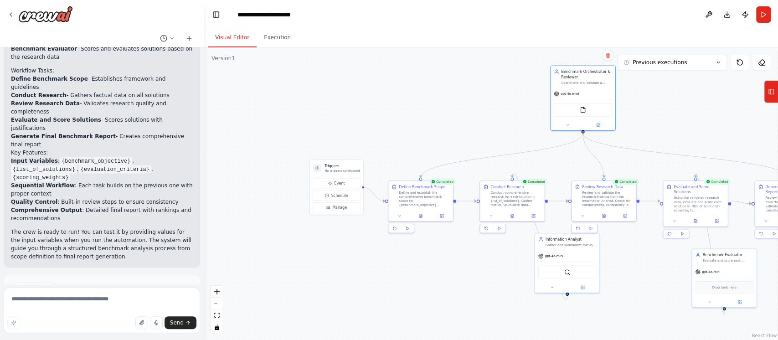
drag, startPoint x: 257, startPoint y: 155, endPoint x: 411, endPoint y: 135, distance: 155.5
click at [411, 135] on div ".deletable-edge-delete-btn { width: 20px; height: 20px; border: 0px solid #ffff…" at bounding box center [491, 193] width 574 height 293
click at [444, 216] on button at bounding box center [442, 215] width 18 height 6
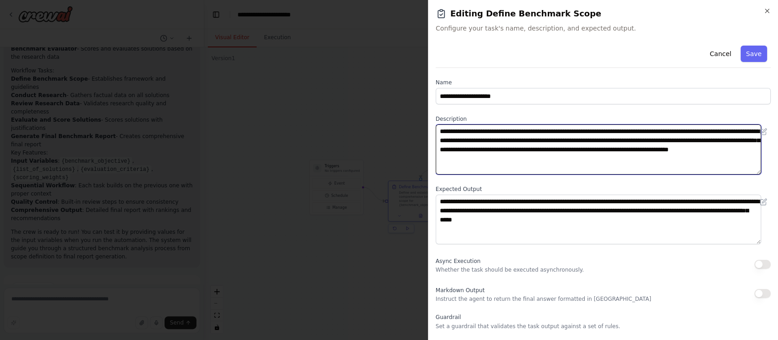
drag, startPoint x: 623, startPoint y: 142, endPoint x: 680, endPoint y: 140, distance: 57.0
click at [680, 140] on textarea "**********" at bounding box center [599, 149] width 326 height 50
click at [475, 155] on textarea "**********" at bounding box center [599, 149] width 326 height 50
click at [471, 148] on textarea "**********" at bounding box center [599, 149] width 326 height 50
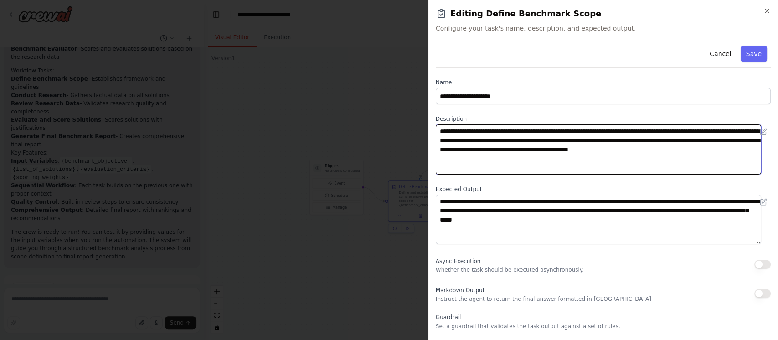
click at [682, 131] on textarea "**********" at bounding box center [599, 149] width 326 height 50
drag, startPoint x: 523, startPoint y: 140, endPoint x: 563, endPoint y: 139, distance: 39.2
click at [563, 139] on textarea "**********" at bounding box center [599, 149] width 326 height 50
type textarea "**********"
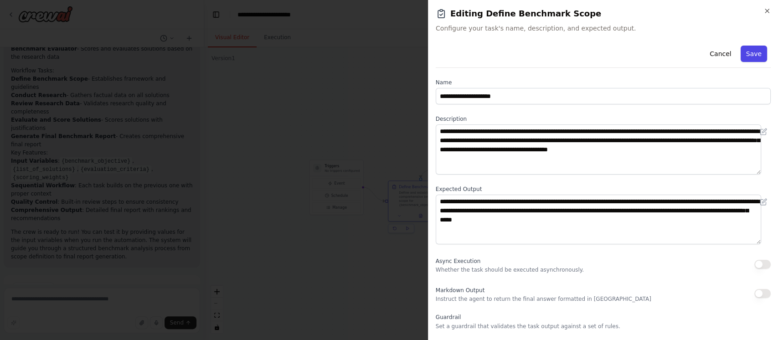
click at [744, 61] on button "Save" at bounding box center [754, 54] width 26 height 16
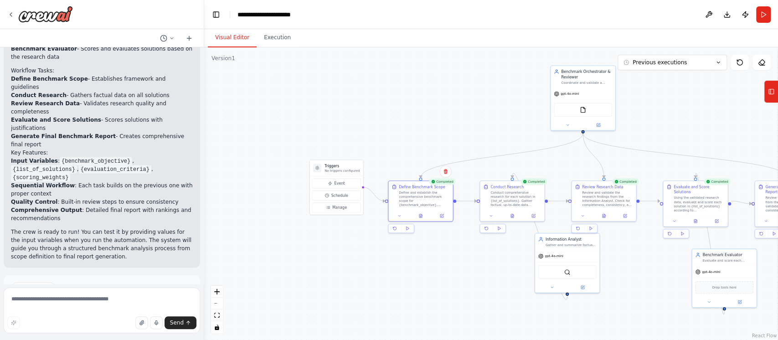
click at [116, 324] on span "Improve automation" at bounding box center [106, 327] width 56 height 7
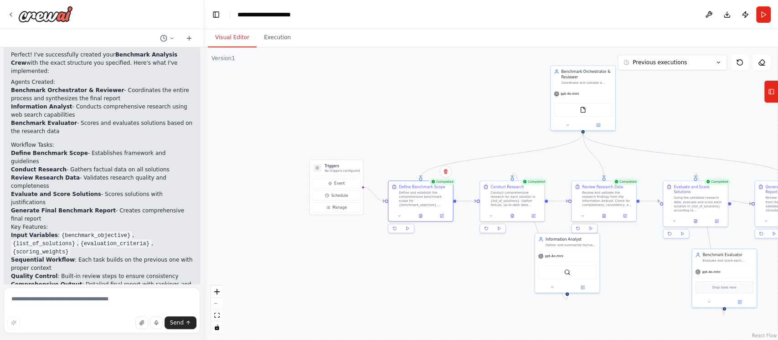
scroll to position [1193, 0]
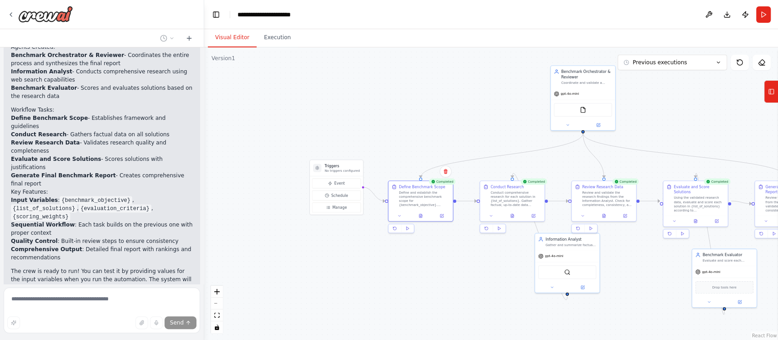
click at [138, 198] on div "Perfect! I've successfully created your Benchmark Analysis Crew with the exact …" at bounding box center [102, 157] width 182 height 285
click at [183, 325] on span "Stop" at bounding box center [188, 328] width 12 height 7
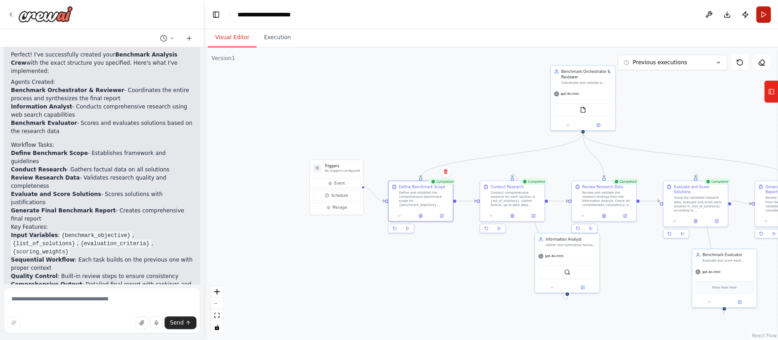
click at [767, 14] on button "Run" at bounding box center [763, 14] width 15 height 16
drag, startPoint x: 491, startPoint y: 117, endPoint x: 410, endPoint y: 109, distance: 81.1
click at [412, 109] on div ".deletable-edge-delete-btn { width: 20px; height: 20px; border: 0px solid #ffff…" at bounding box center [491, 193] width 574 height 293
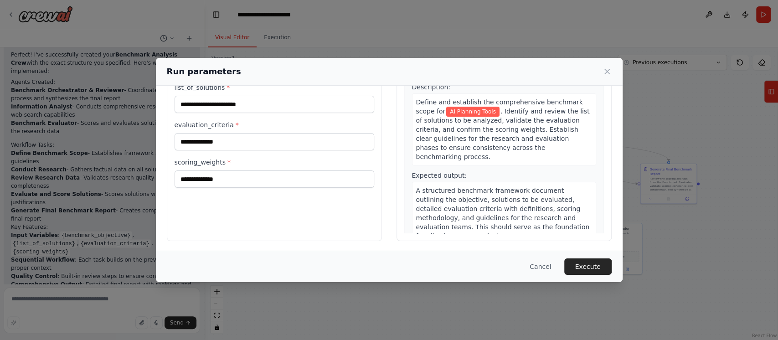
scroll to position [72, 0]
click at [546, 266] on button "Cancel" at bounding box center [541, 267] width 36 height 16
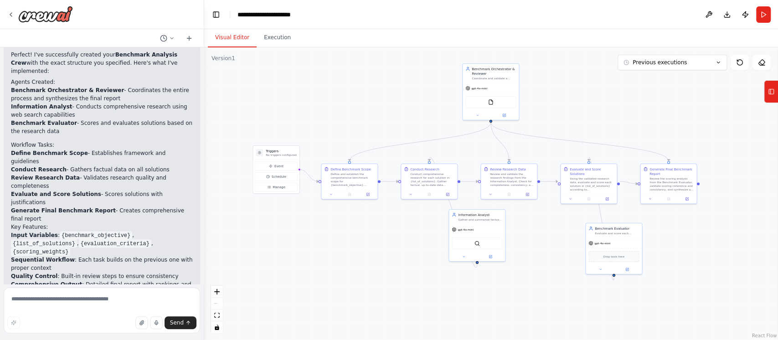
click at [382, 133] on div ".deletable-edge-delete-btn { width: 20px; height: 20px; border: 0px solid #ffff…" at bounding box center [491, 193] width 574 height 293
click at [715, 14] on button at bounding box center [709, 14] width 15 height 16
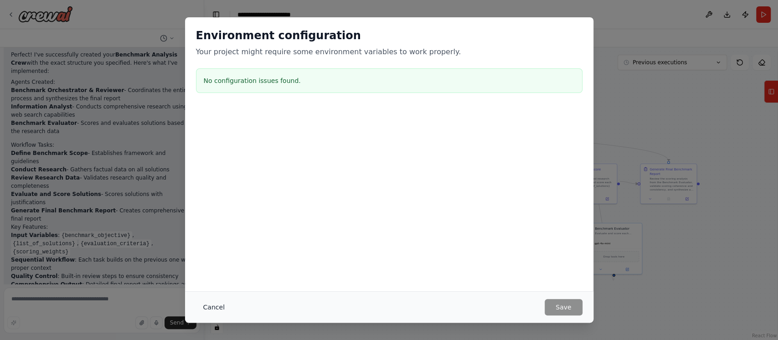
click at [212, 305] on button "Cancel" at bounding box center [214, 307] width 36 height 16
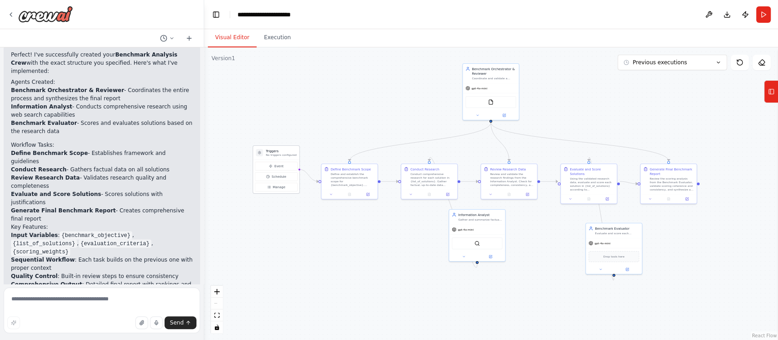
click at [290, 153] on p "No triggers configured" at bounding box center [281, 155] width 31 height 4
click at [283, 155] on p "No triggers configured" at bounding box center [281, 155] width 31 height 4
drag, startPoint x: 283, startPoint y: 155, endPoint x: 273, endPoint y: 156, distance: 10.1
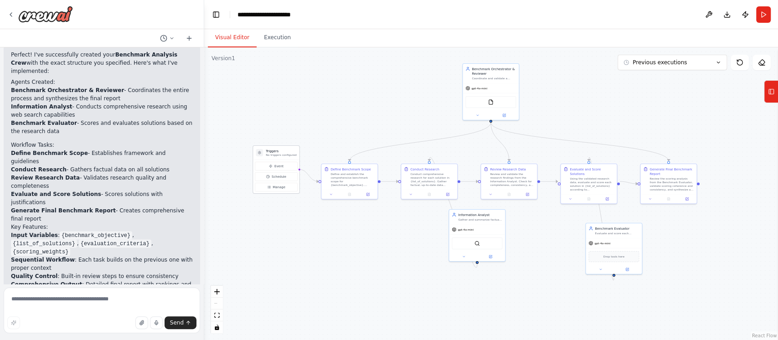
click at [273, 156] on p "No triggers configured" at bounding box center [281, 155] width 31 height 4
click at [285, 186] on button "Manage" at bounding box center [276, 187] width 42 height 9
click at [317, 227] on div ".deletable-edge-delete-btn { width: 20px; height: 20px; border: 0px solid #ffff…" at bounding box center [491, 193] width 574 height 293
click at [331, 193] on icon at bounding box center [331, 193] width 2 height 1
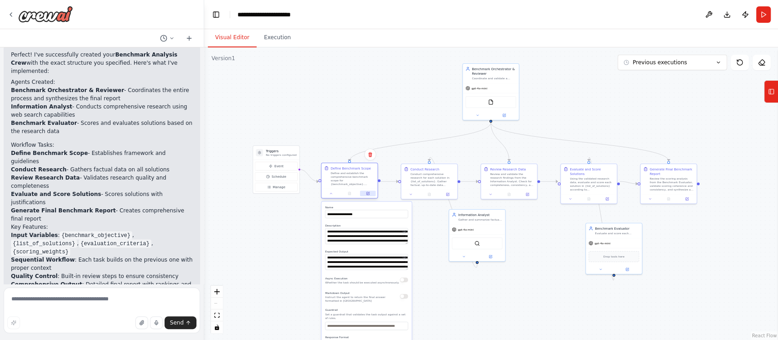
click at [370, 196] on button at bounding box center [368, 193] width 16 height 5
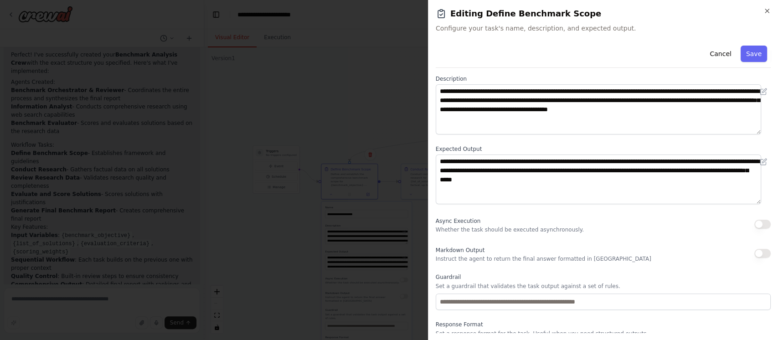
scroll to position [71, 0]
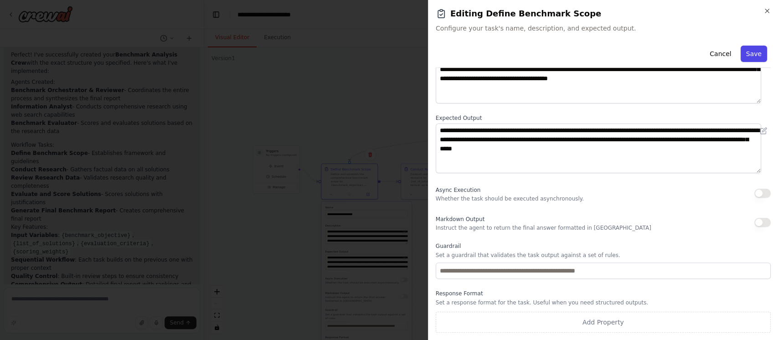
click at [751, 52] on button "Save" at bounding box center [754, 54] width 26 height 16
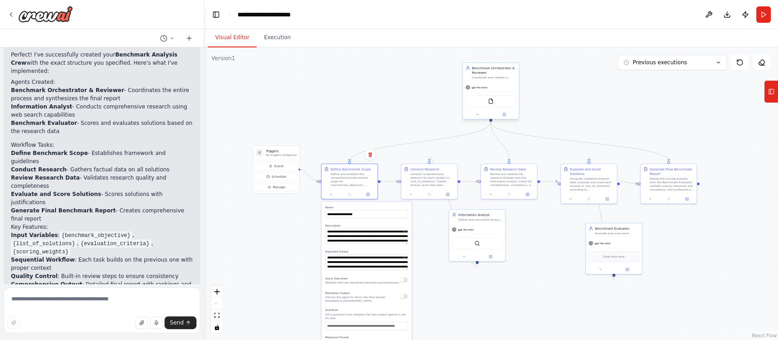
drag, startPoint x: 489, startPoint y: 74, endPoint x: 490, endPoint y: 87, distance: 13.2
click at [490, 74] on div "Benchmark Orchestrator & Reviewer" at bounding box center [494, 70] width 44 height 9
click at [507, 114] on button at bounding box center [505, 114] width 26 height 5
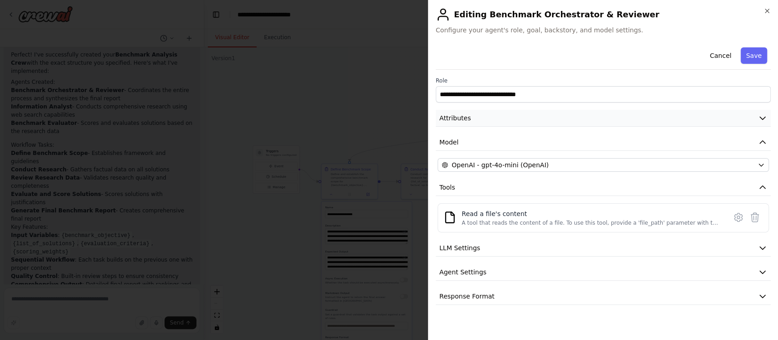
click at [503, 121] on button "Attributes" at bounding box center [603, 118] width 335 height 17
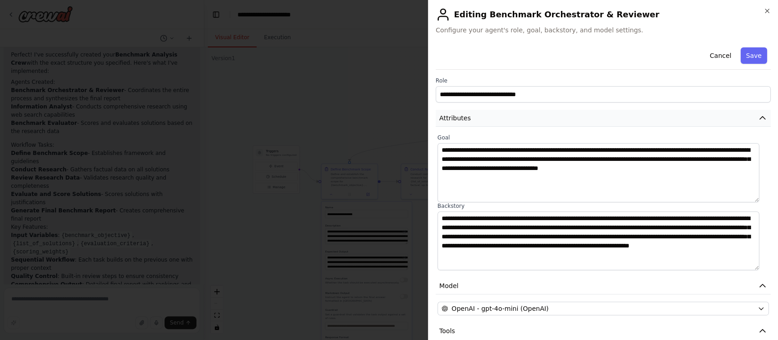
click at [503, 121] on button "Attributes" at bounding box center [603, 118] width 335 height 17
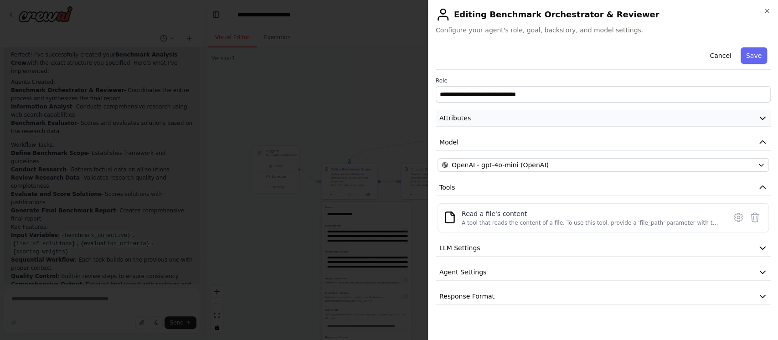
click at [502, 118] on button "Attributes" at bounding box center [603, 118] width 335 height 17
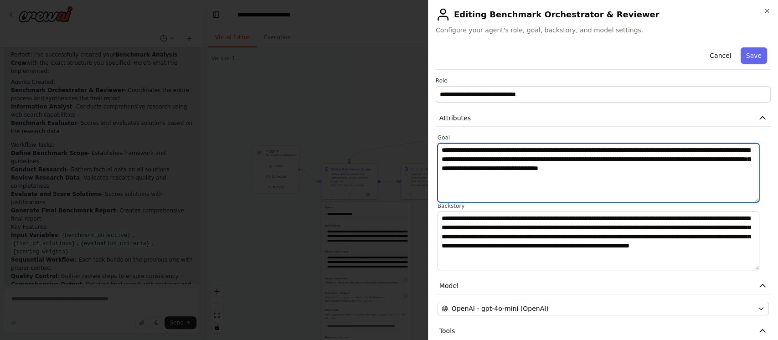
click at [575, 169] on textarea "**********" at bounding box center [599, 172] width 322 height 59
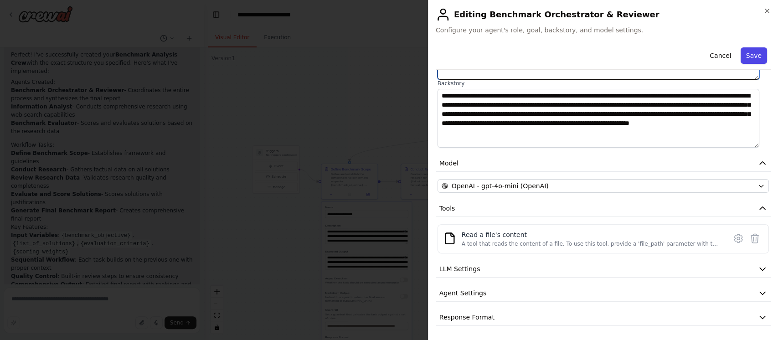
type textarea "**********"
click at [745, 57] on button "Save" at bounding box center [754, 55] width 26 height 16
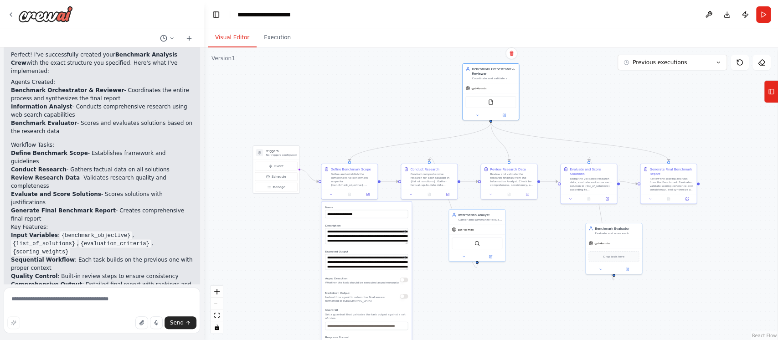
click at [368, 90] on div ".deletable-edge-delete-btn { width: 20px; height: 20px; border: 0px solid #ffff…" at bounding box center [491, 193] width 574 height 293
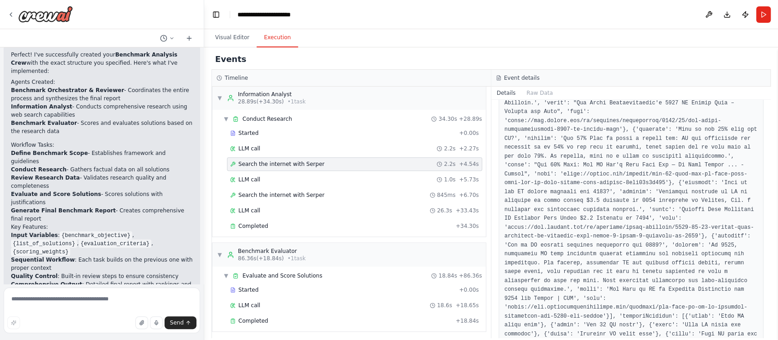
click at [270, 38] on button "Execution" at bounding box center [277, 37] width 41 height 19
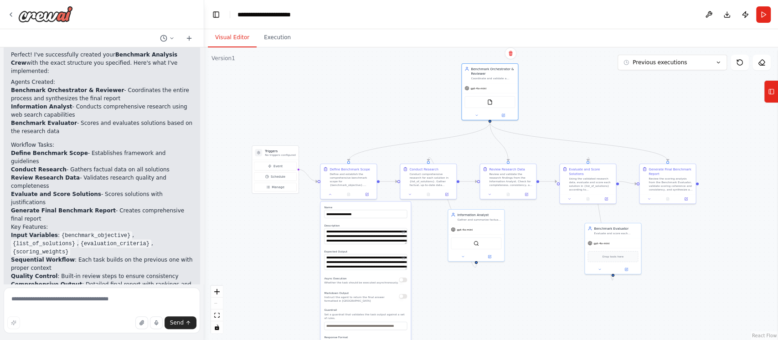
click at [241, 38] on button "Visual Editor" at bounding box center [232, 37] width 49 height 19
click at [763, 17] on button "Run" at bounding box center [763, 14] width 15 height 16
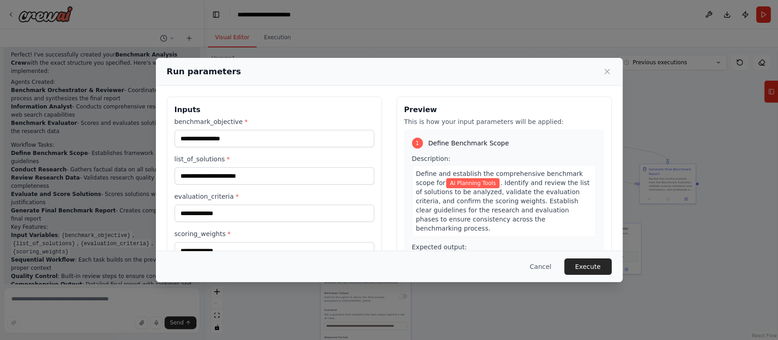
click at [606, 70] on icon at bounding box center [607, 71] width 9 height 9
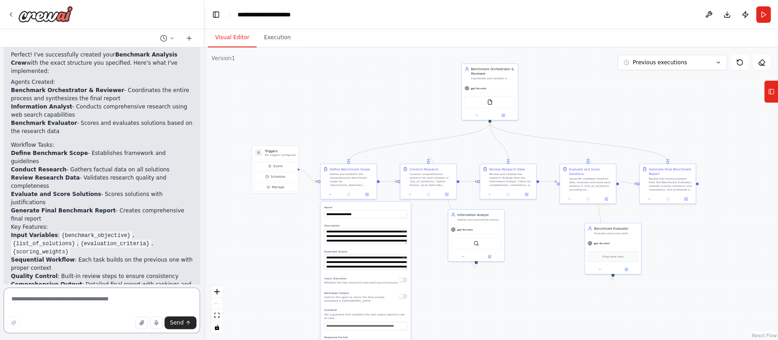
click at [79, 303] on textarea at bounding box center [102, 311] width 197 height 46
type textarea "**********"
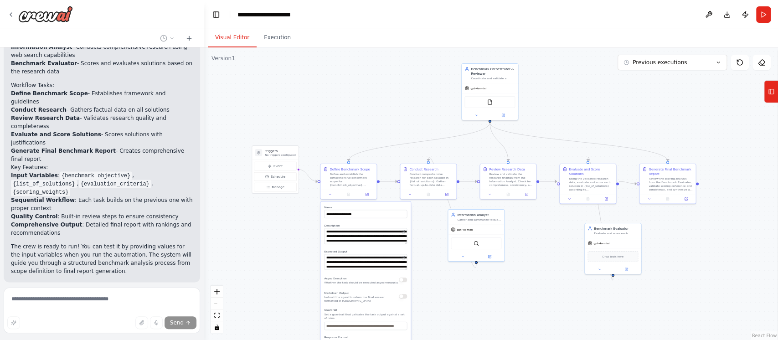
scroll to position [1238, 0]
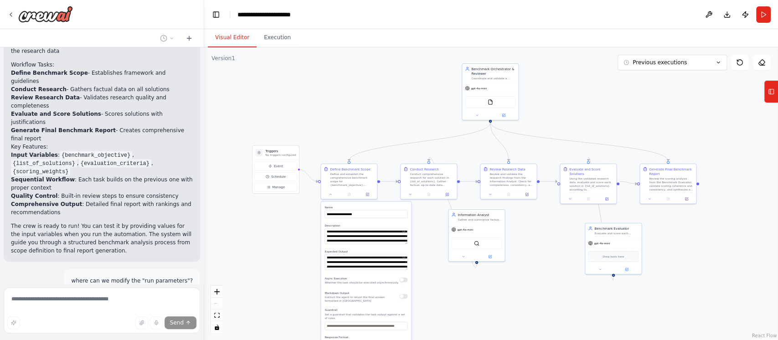
click at [278, 266] on div ".deletable-edge-delete-btn { width: 20px; height: 20px; border: 0px solid #ffff…" at bounding box center [491, 193] width 574 height 293
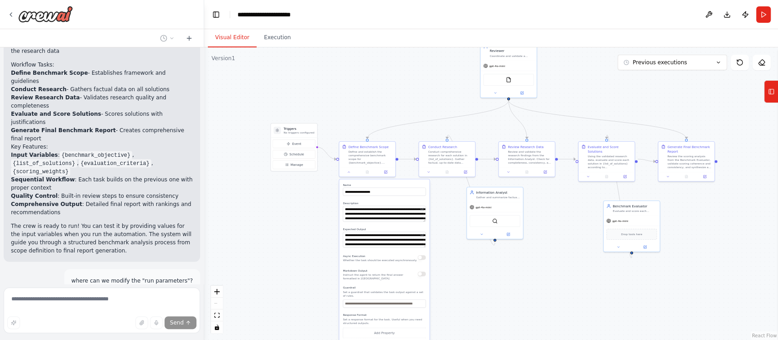
drag, startPoint x: 255, startPoint y: 287, endPoint x: 291, endPoint y: 248, distance: 53.2
click at [291, 248] on div ".deletable-edge-delete-btn { width: 20px; height: 20px; border: 0px solid #ffff…" at bounding box center [491, 193] width 574 height 293
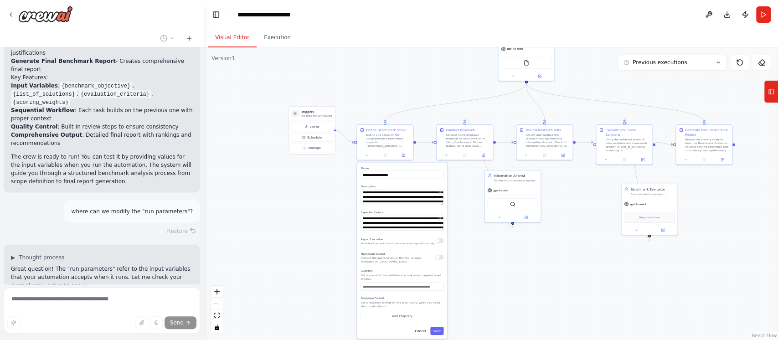
scroll to position [1316, 0]
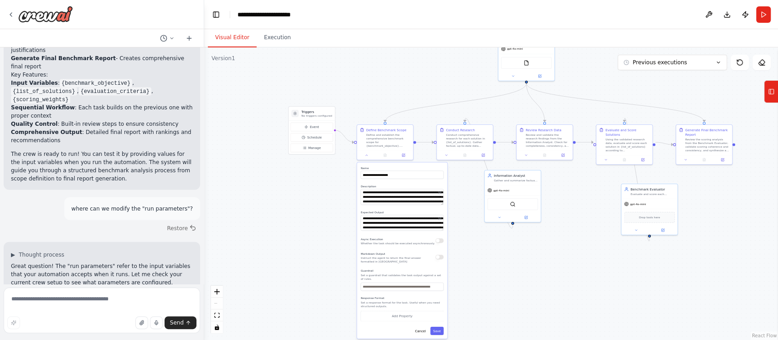
click at [274, 308] on div ".deletable-edge-delete-btn { width: 20px; height: 20px; border: 0px solid #ffff…" at bounding box center [491, 193] width 574 height 293
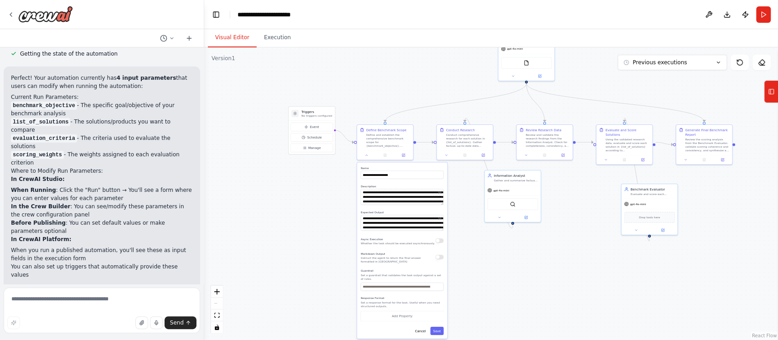
scroll to position [1572, 0]
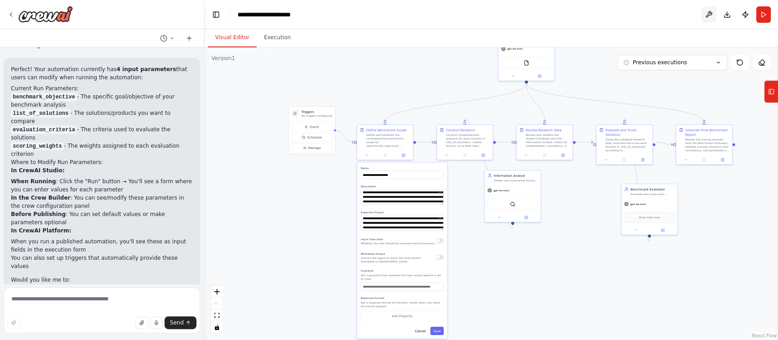
click at [712, 11] on button at bounding box center [709, 14] width 15 height 16
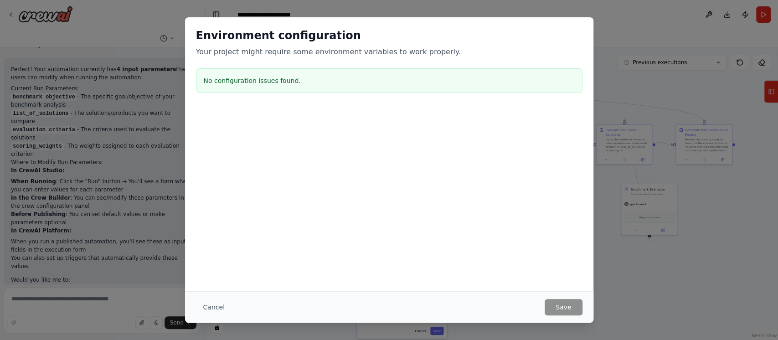
drag, startPoint x: 250, startPoint y: 145, endPoint x: 243, endPoint y: 57, distance: 88.7
click at [253, 134] on div at bounding box center [389, 153] width 409 height 91
click at [242, 51] on p "Your project might require some environment variables to work properly." at bounding box center [389, 52] width 387 height 11
click at [246, 80] on h3 "No configuration issues found." at bounding box center [389, 80] width 371 height 9
drag, startPoint x: 257, startPoint y: 45, endPoint x: 313, endPoint y: 115, distance: 89.8
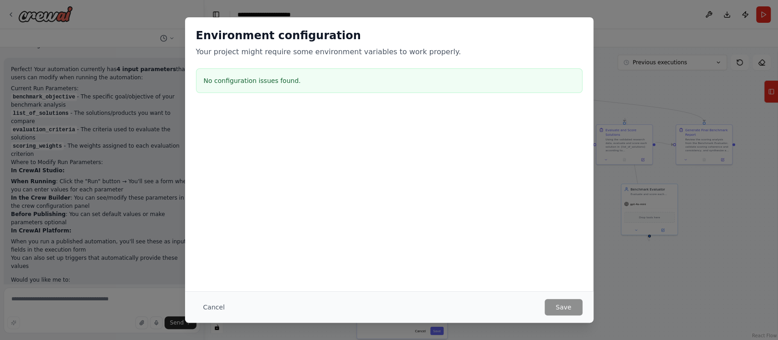
click at [260, 50] on div "Environment configuration Your project might require some environment variables…" at bounding box center [389, 42] width 387 height 29
click at [631, 278] on div "Environment configuration Your project might require some environment variables…" at bounding box center [389, 170] width 778 height 340
click at [216, 307] on button "Cancel" at bounding box center [214, 307] width 36 height 16
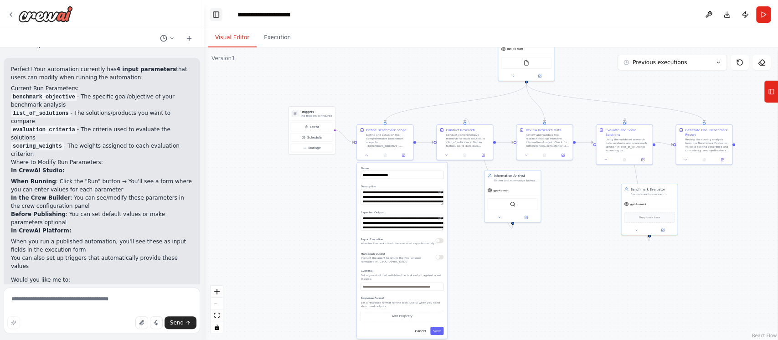
click at [217, 12] on button "Toggle Left Sidebar" at bounding box center [216, 14] width 13 height 13
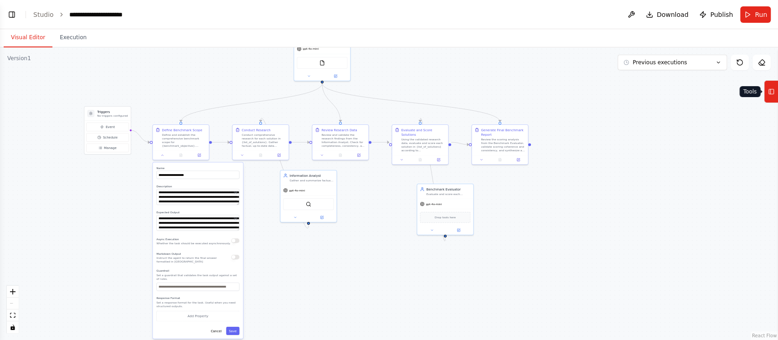
click at [777, 91] on button "Tools" at bounding box center [771, 91] width 14 height 23
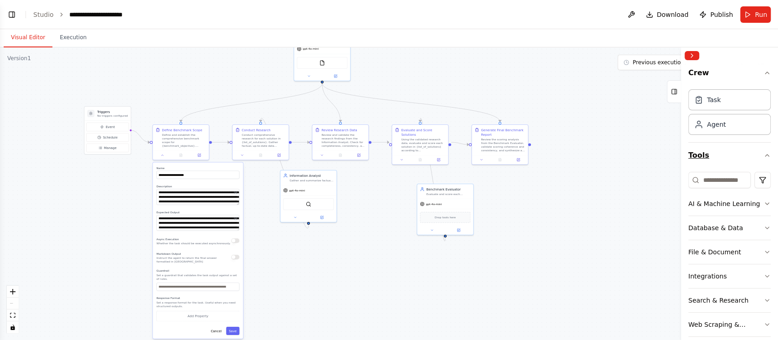
scroll to position [35, 0]
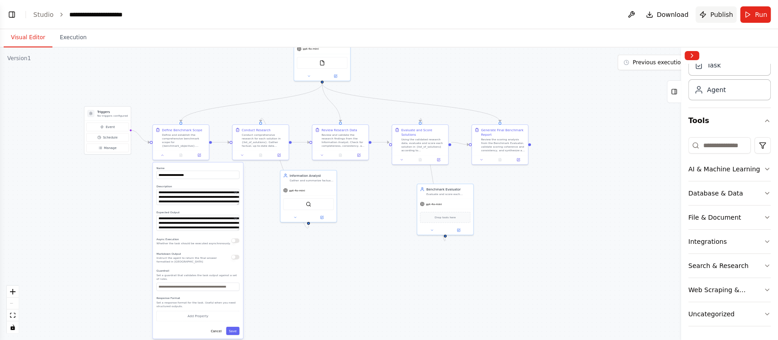
click at [711, 12] on button "Publish" at bounding box center [716, 14] width 41 height 16
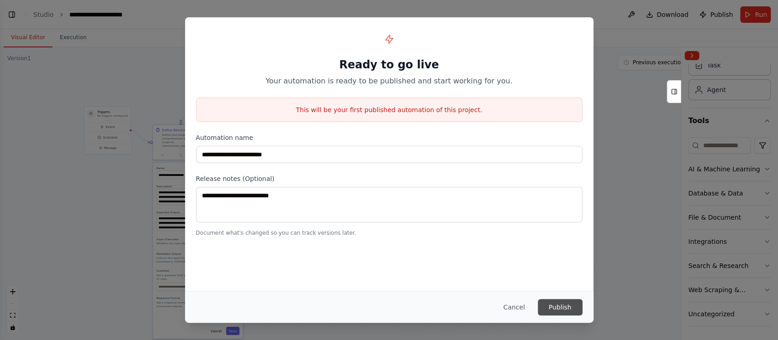
click at [562, 306] on button "Publish" at bounding box center [560, 307] width 45 height 16
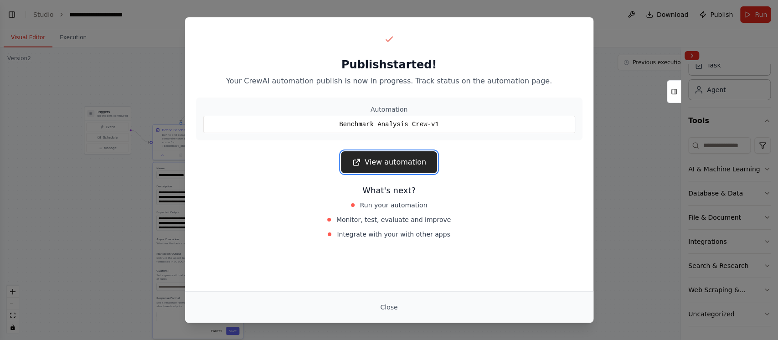
click at [414, 163] on link "View automation" at bounding box center [389, 162] width 96 height 22
click at [131, 242] on div "Publish started! Your CrewAI automation publish is now in progress. Track statu…" at bounding box center [389, 170] width 778 height 340
click at [390, 310] on button "Close" at bounding box center [389, 307] width 32 height 16
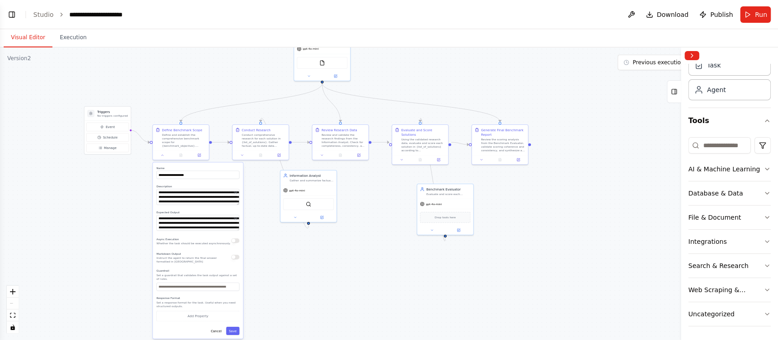
click at [16, 13] on button "Toggle Left Sidebar" at bounding box center [11, 14] width 13 height 13
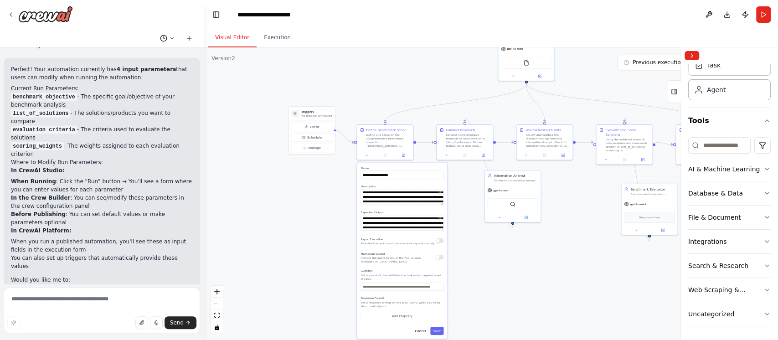
click at [173, 38] on icon at bounding box center [171, 38] width 5 height 5
click at [191, 36] on div at bounding box center [102, 170] width 204 height 340
click at [254, 163] on div ".deletable-edge-delete-btn { width: 20px; height: 20px; border: 0px solid #ffff…" at bounding box center [491, 193] width 574 height 293
drag, startPoint x: 254, startPoint y: 163, endPoint x: 250, endPoint y: 170, distance: 8.6
click at [250, 170] on div ".deletable-edge-delete-btn { width: 20px; height: 20px; border: 0px solid #ffff…" at bounding box center [491, 193] width 574 height 293
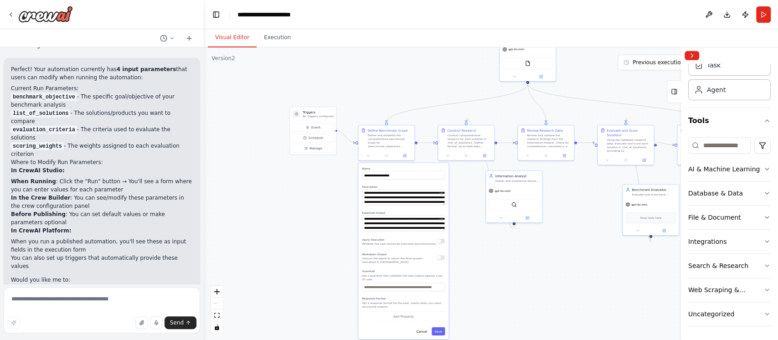
click at [427, 334] on div "**********" at bounding box center [403, 251] width 90 height 176
click at [427, 329] on button "Cancel" at bounding box center [422, 331] width 16 height 8
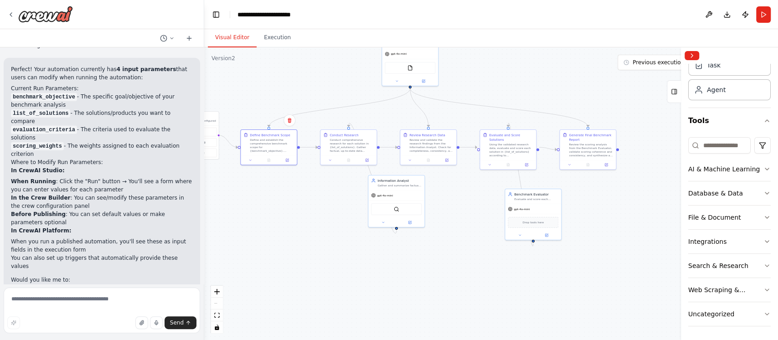
drag, startPoint x: 425, startPoint y: 244, endPoint x: 289, endPoint y: 275, distance: 139.8
click at [289, 275] on div ".deletable-edge-delete-btn { width: 20px; height: 20px; border: 0px solid #ffff…" at bounding box center [491, 193] width 574 height 293
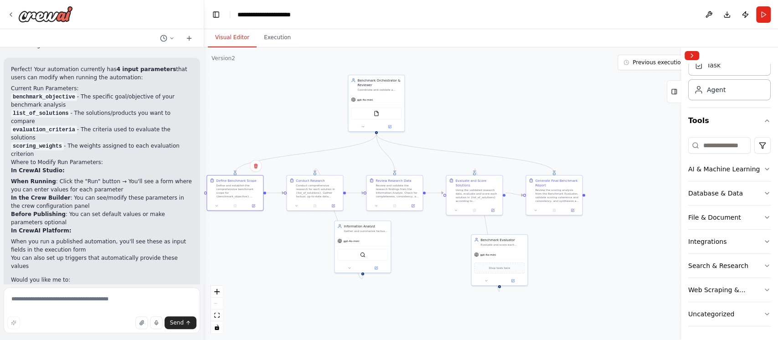
drag, startPoint x: 644, startPoint y: 104, endPoint x: 637, endPoint y: 117, distance: 15.3
click at [636, 119] on div ".deletable-edge-delete-btn { width: 20px; height: 20px; border: 0px solid #ffff…" at bounding box center [491, 193] width 574 height 293
click at [693, 56] on button "Collapse right sidebar" at bounding box center [692, 55] width 15 height 9
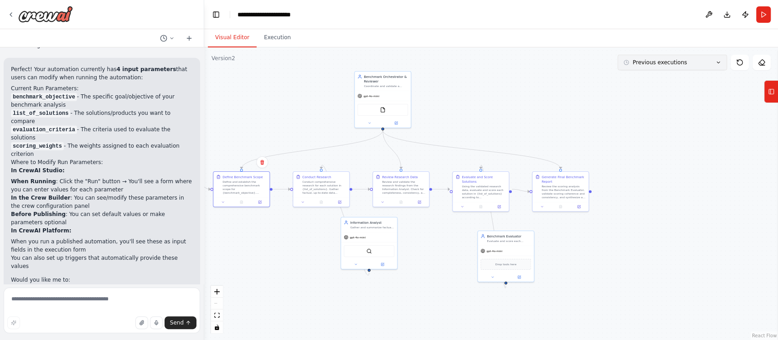
click at [718, 62] on icon at bounding box center [718, 62] width 5 height 5
click at [710, 109] on div ".deletable-edge-delete-btn { width: 20px; height: 20px; border: 0px solid #ffff…" at bounding box center [491, 193] width 574 height 293
click at [766, 62] on button at bounding box center [762, 63] width 18 height 16
click at [761, 65] on icon at bounding box center [763, 65] width 5 height 0
click at [762, 60] on icon at bounding box center [761, 62] width 7 height 7
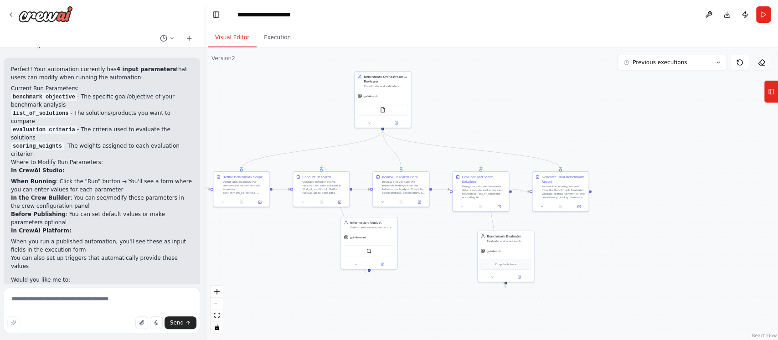
click at [762, 60] on icon at bounding box center [761, 62] width 7 height 7
click at [727, 16] on button "Download" at bounding box center [727, 14] width 15 height 16
drag, startPoint x: 505, startPoint y: 68, endPoint x: 322, endPoint y: 59, distance: 182.6
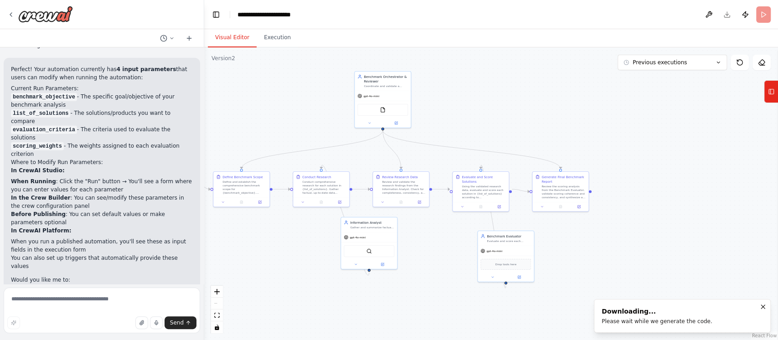
click at [504, 70] on div ".deletable-edge-delete-btn { width: 20px; height: 20px; border: 0px solid #ffff…" at bounding box center [491, 193] width 574 height 293
click at [261, 49] on div ".deletable-edge-delete-btn { width: 20px; height: 20px; border: 0px solid #ffff…" at bounding box center [491, 193] width 574 height 293
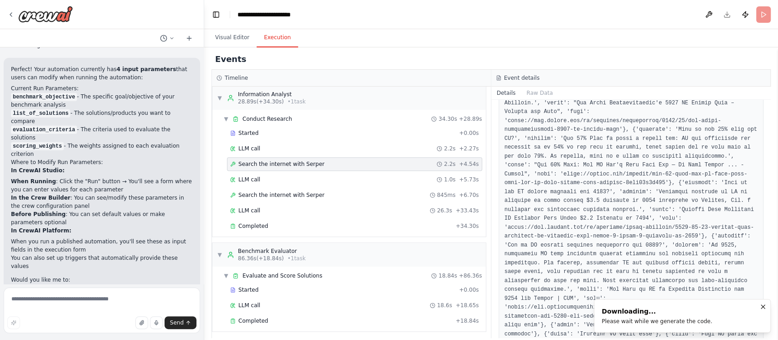
click at [274, 35] on button "Execution" at bounding box center [277, 37] width 41 height 19
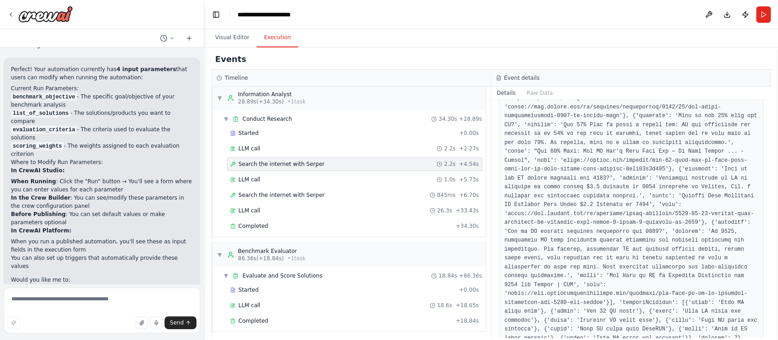
scroll to position [439, 0]
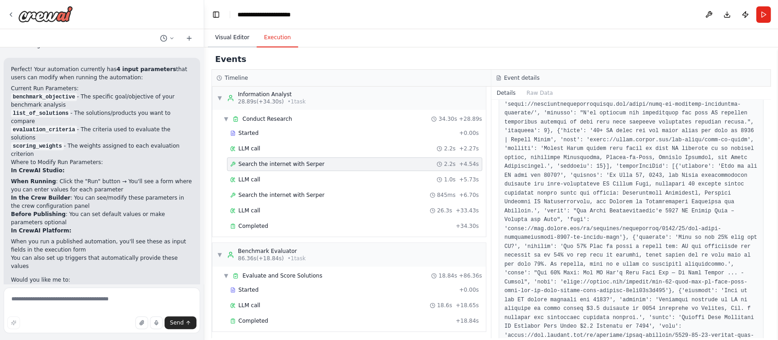
click at [229, 33] on button "Visual Editor" at bounding box center [232, 37] width 49 height 19
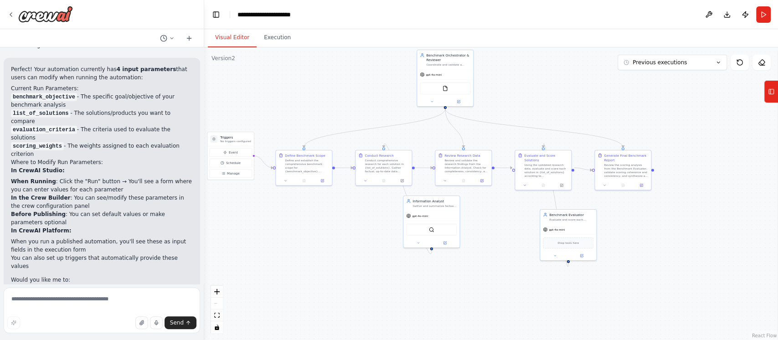
drag, startPoint x: 245, startPoint y: 97, endPoint x: 308, endPoint y: 75, distance: 66.8
click at [308, 75] on div ".deletable-edge-delete-btn { width: 20px; height: 20px; border: 0px solid #ffff…" at bounding box center [491, 193] width 574 height 293
click at [331, 272] on div ".deletable-edge-delete-btn { width: 20px; height: 20px; border: 0px solid #ffff…" at bounding box center [491, 193] width 574 height 293
click at [767, 333] on link "React Flow" at bounding box center [764, 335] width 25 height 5
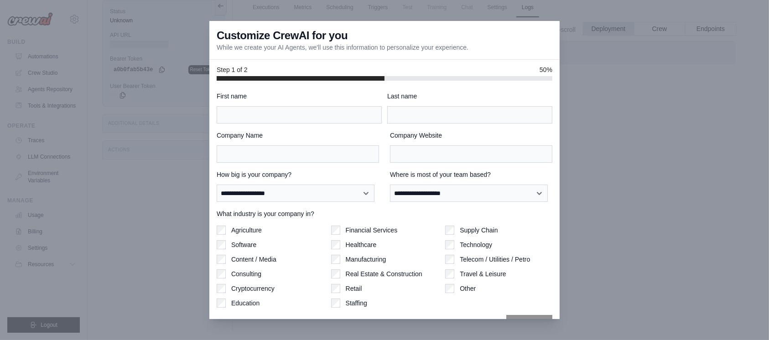
click at [630, 207] on div at bounding box center [384, 170] width 769 height 340
